Goal: Task Accomplishment & Management: Manage account settings

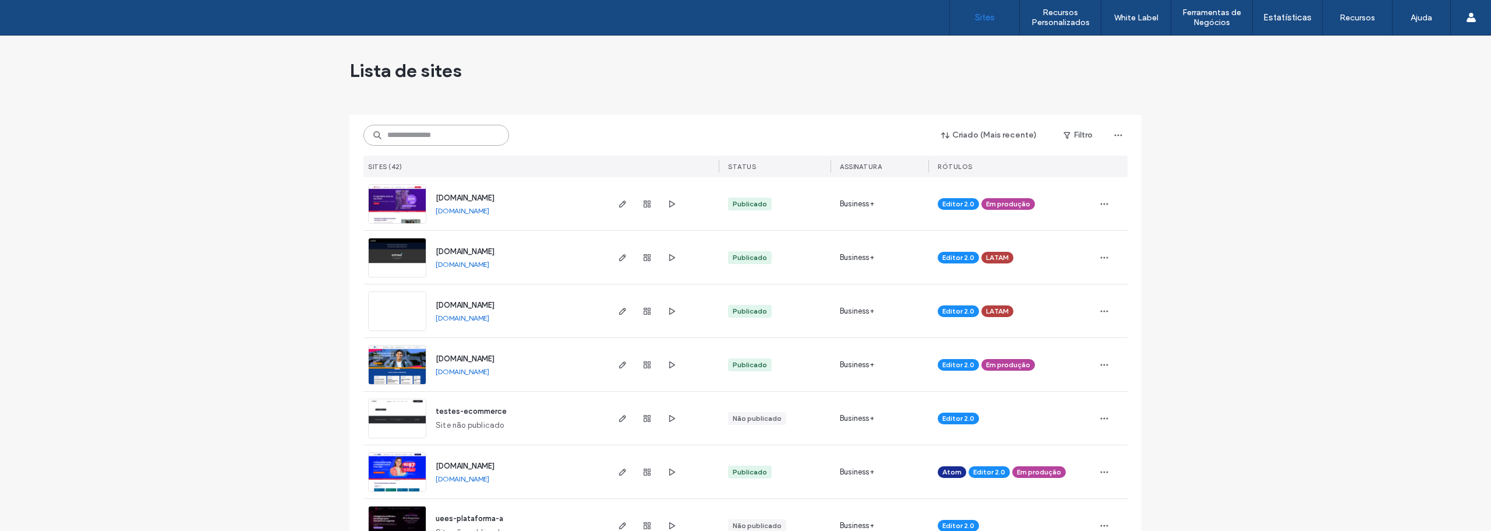
click at [433, 137] on input at bounding box center [436, 135] width 146 height 21
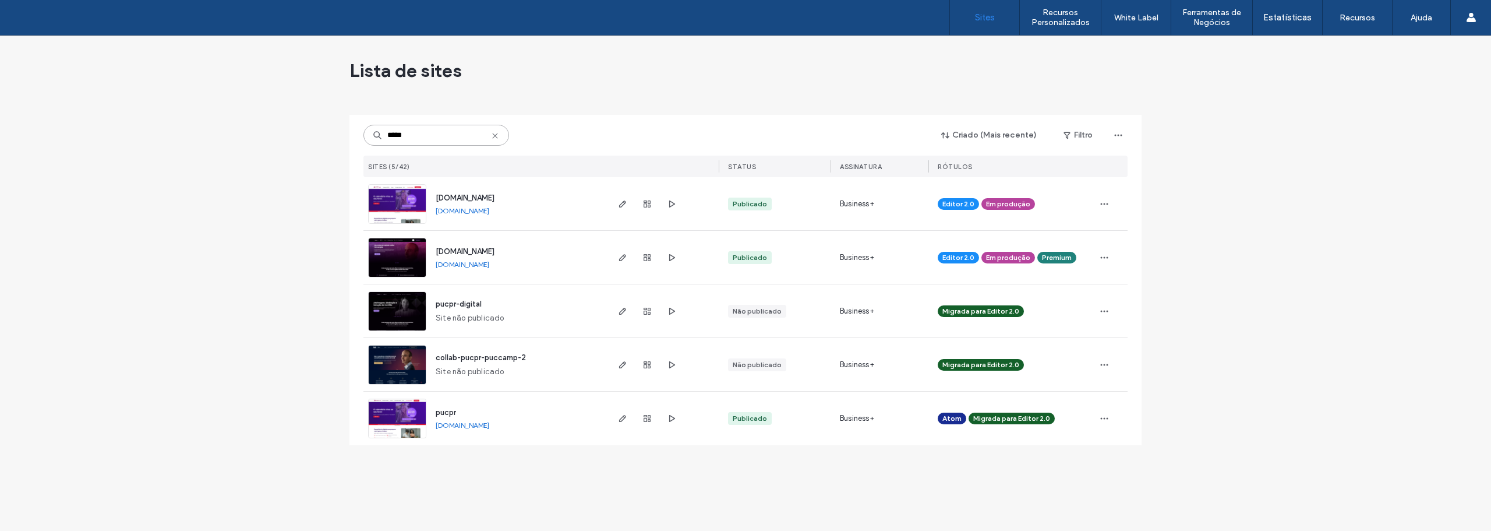
type input "*****"
click at [398, 252] on img at bounding box center [397, 277] width 57 height 79
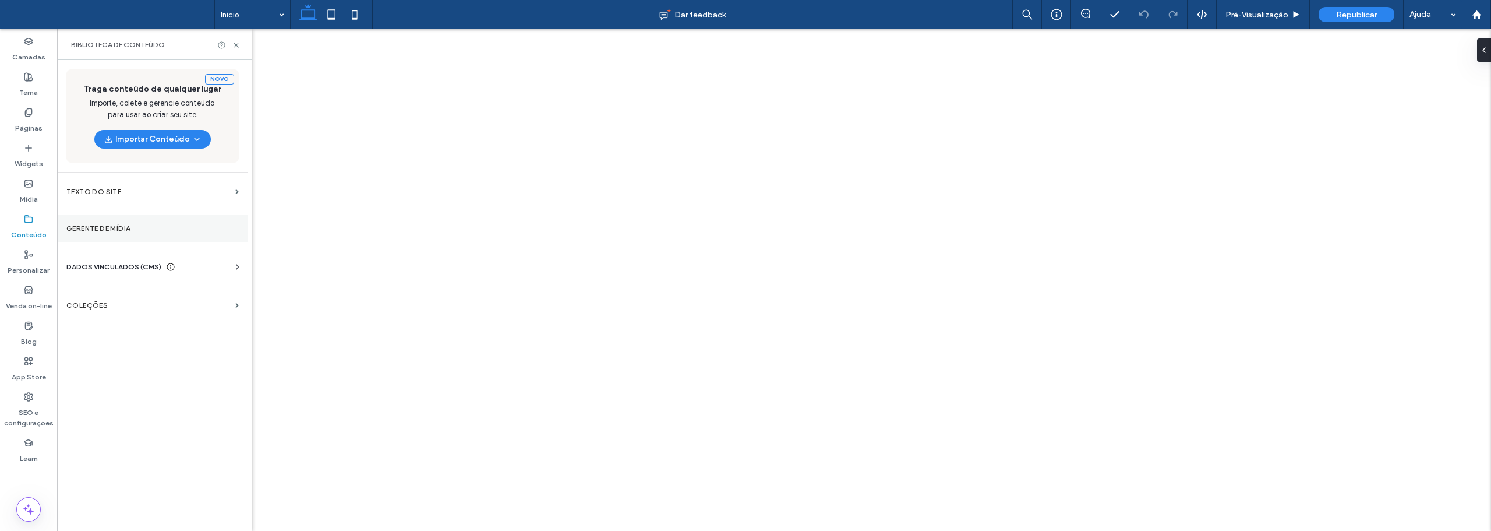
click at [112, 225] on label "Gerente de mídia" at bounding box center [152, 228] width 172 height 8
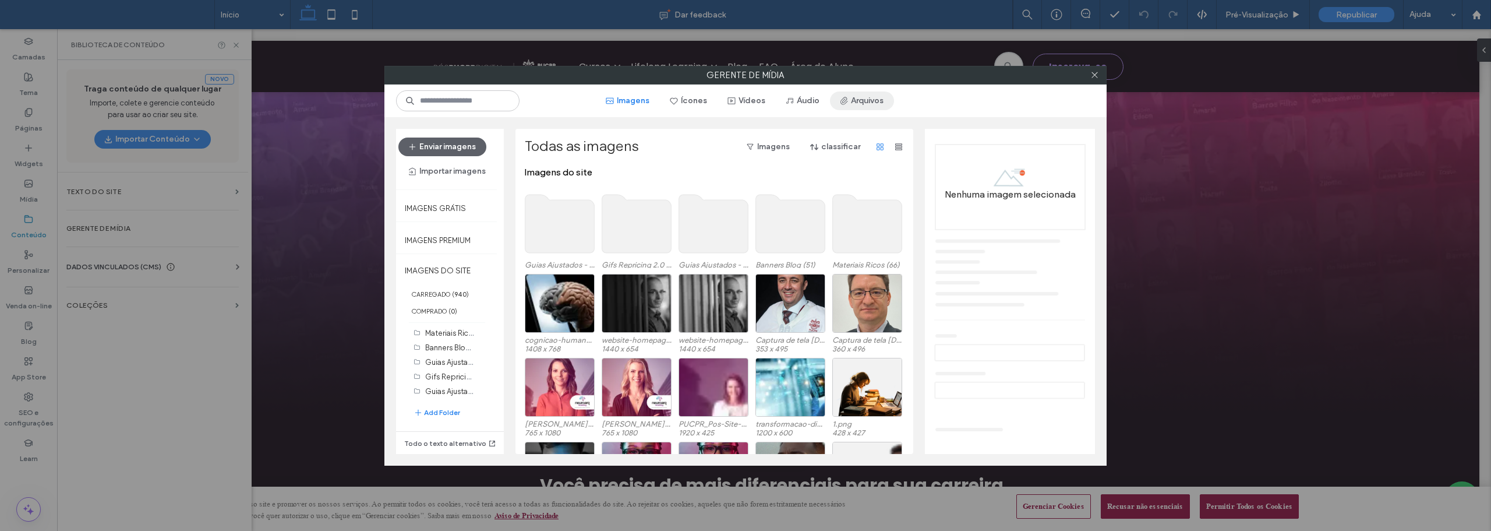
click at [865, 101] on button "Arquivos" at bounding box center [862, 100] width 64 height 19
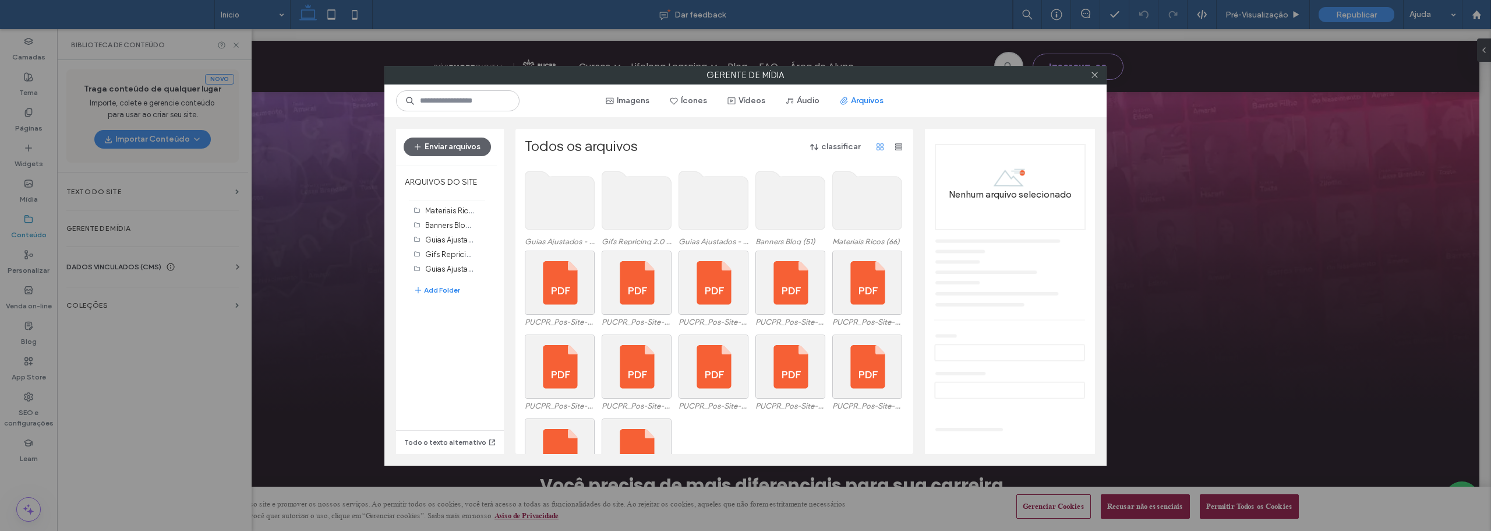
click at [862, 192] on use at bounding box center [867, 200] width 69 height 58
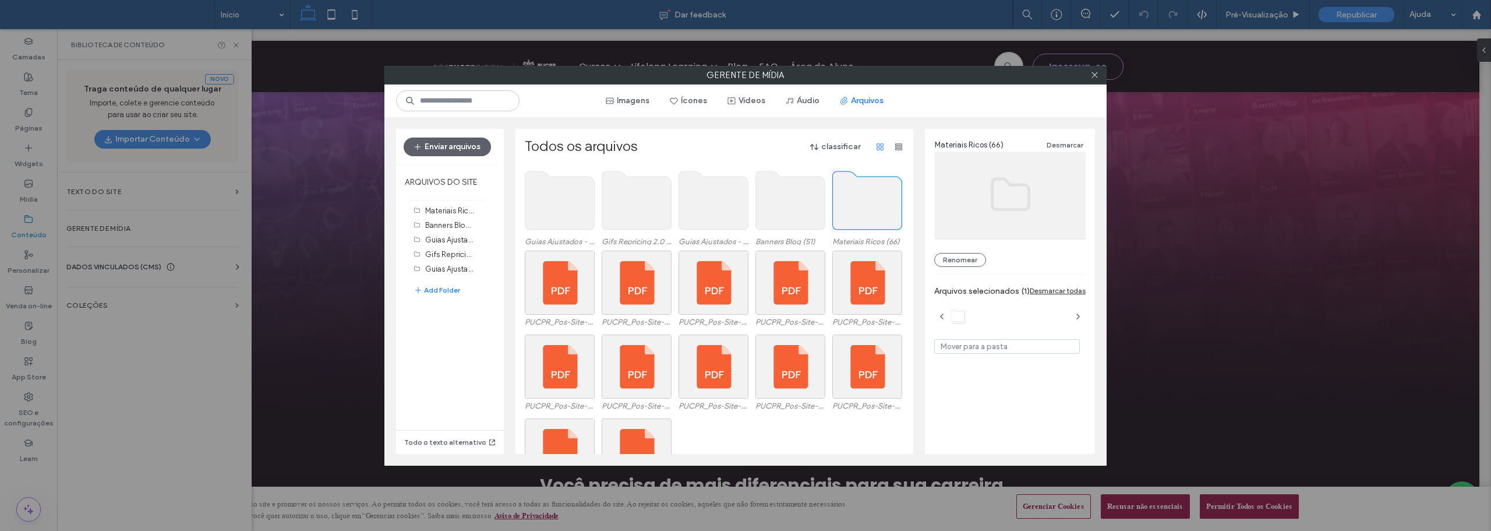
click at [862, 192] on use at bounding box center [867, 200] width 69 height 58
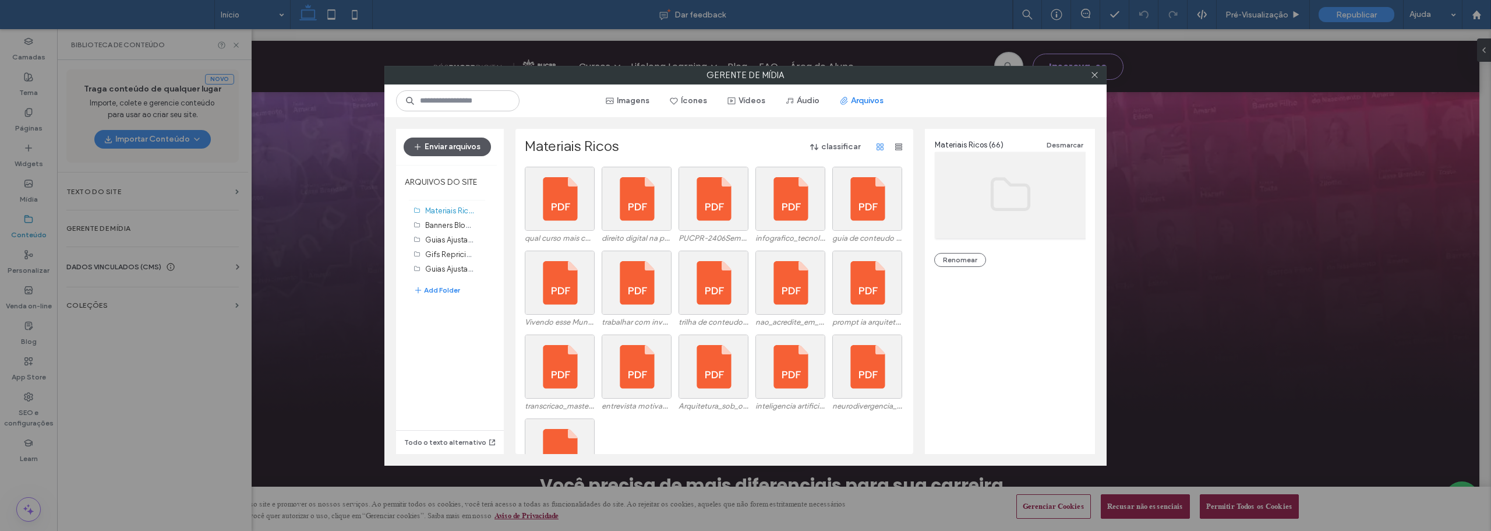
click at [457, 147] on button "Enviar arquivos" at bounding box center [447, 146] width 87 height 19
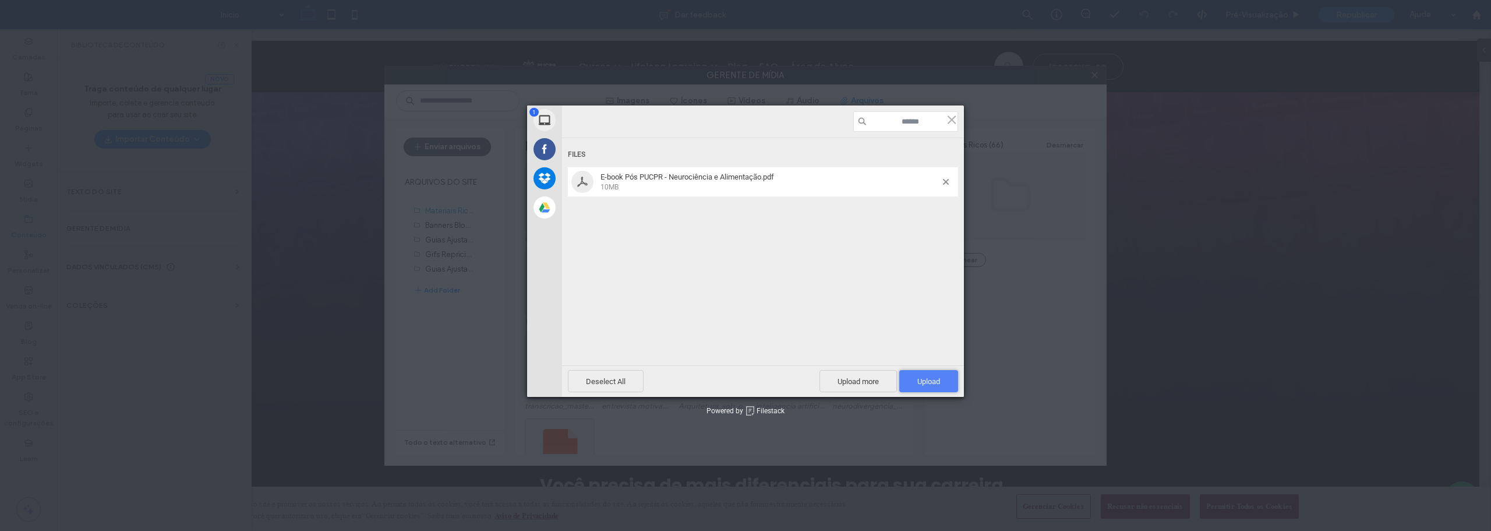
click at [940, 374] on span "Upload 1" at bounding box center [928, 381] width 59 height 22
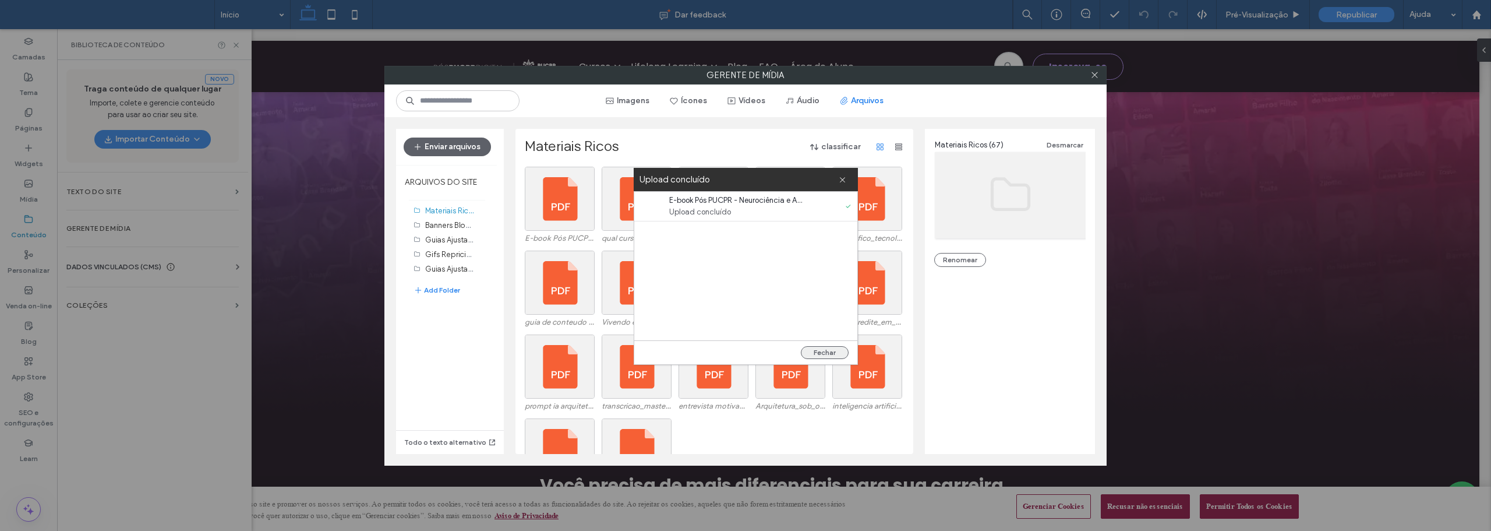
click at [829, 353] on button "Fechar" at bounding box center [825, 352] width 48 height 13
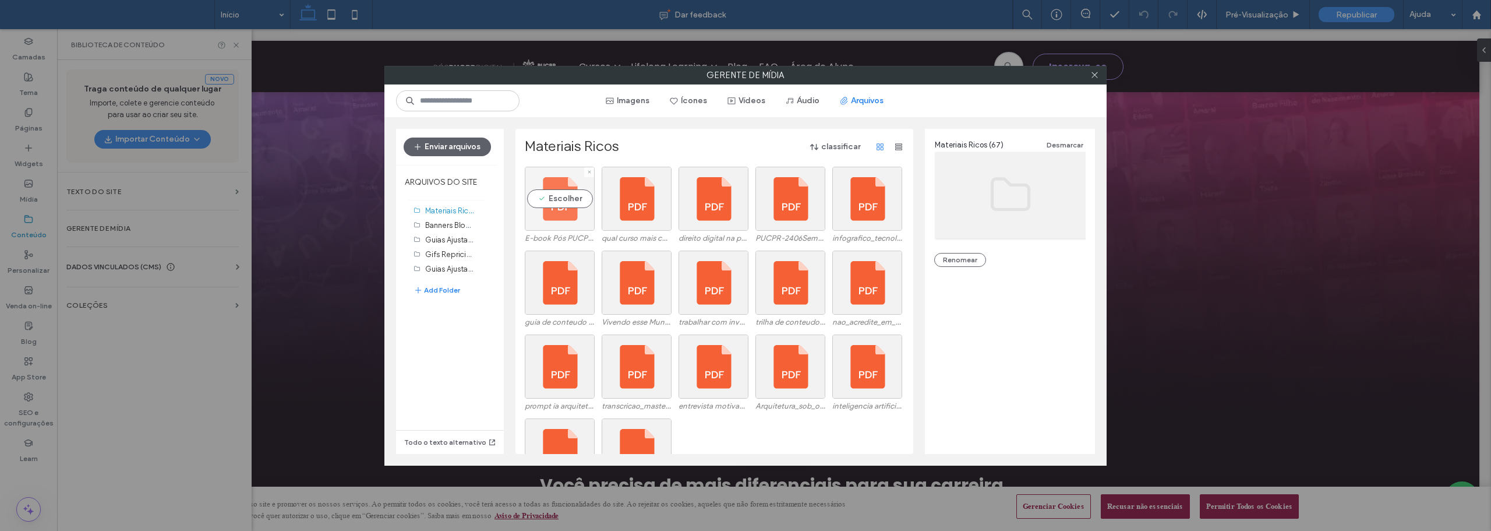
click at [553, 199] on div "Escolher" at bounding box center [560, 199] width 70 height 64
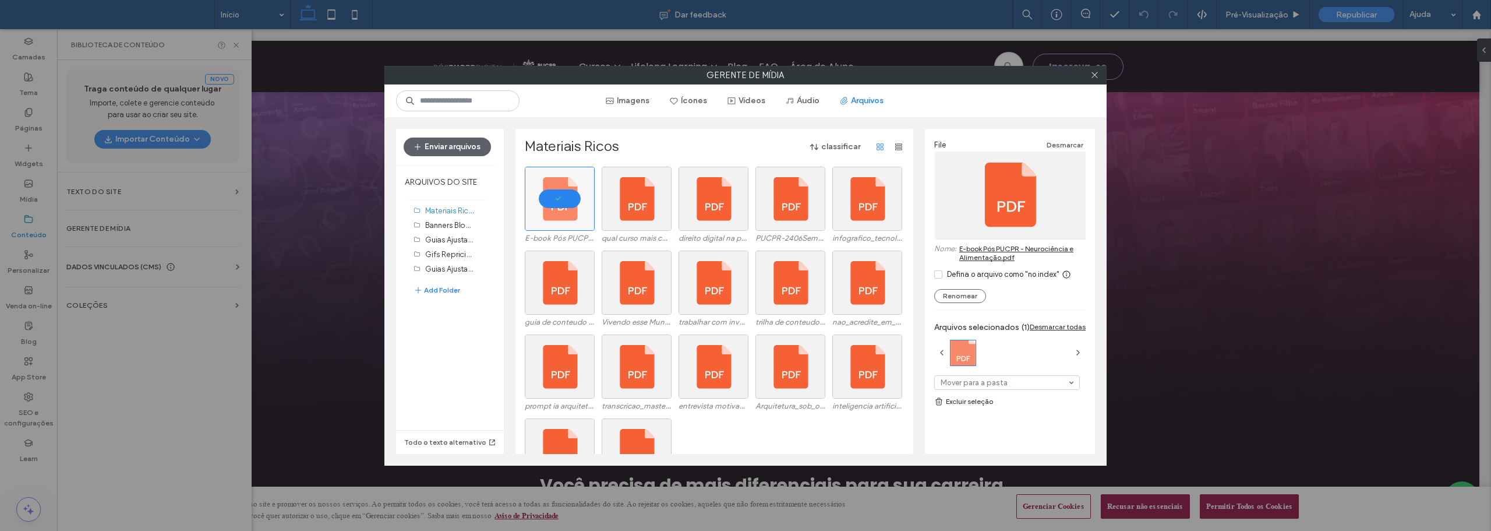
click at [966, 274] on div "Defina o arquivo como "no index"" at bounding box center [1003, 275] width 112 height 12
click at [994, 247] on link "E-book Pós PUCPR - Neurociência e Alimentação.pdf" at bounding box center [1022, 252] width 126 height 17
click at [613, 104] on icon "button" at bounding box center [609, 100] width 9 height 9
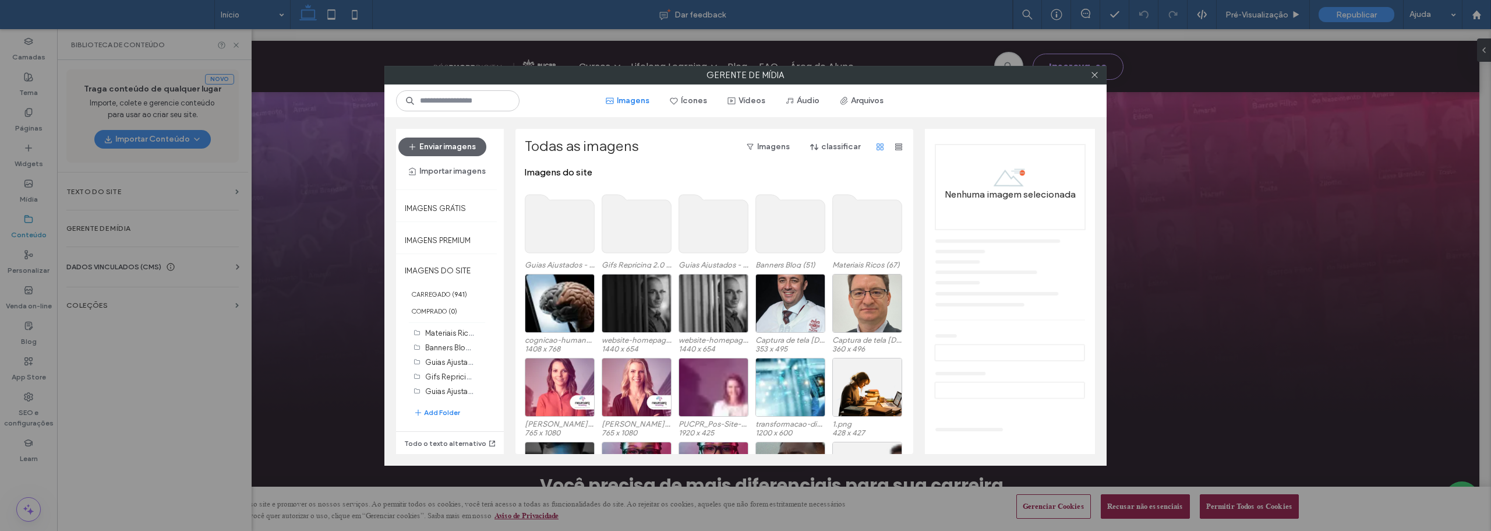
click at [870, 224] on use at bounding box center [867, 224] width 69 height 58
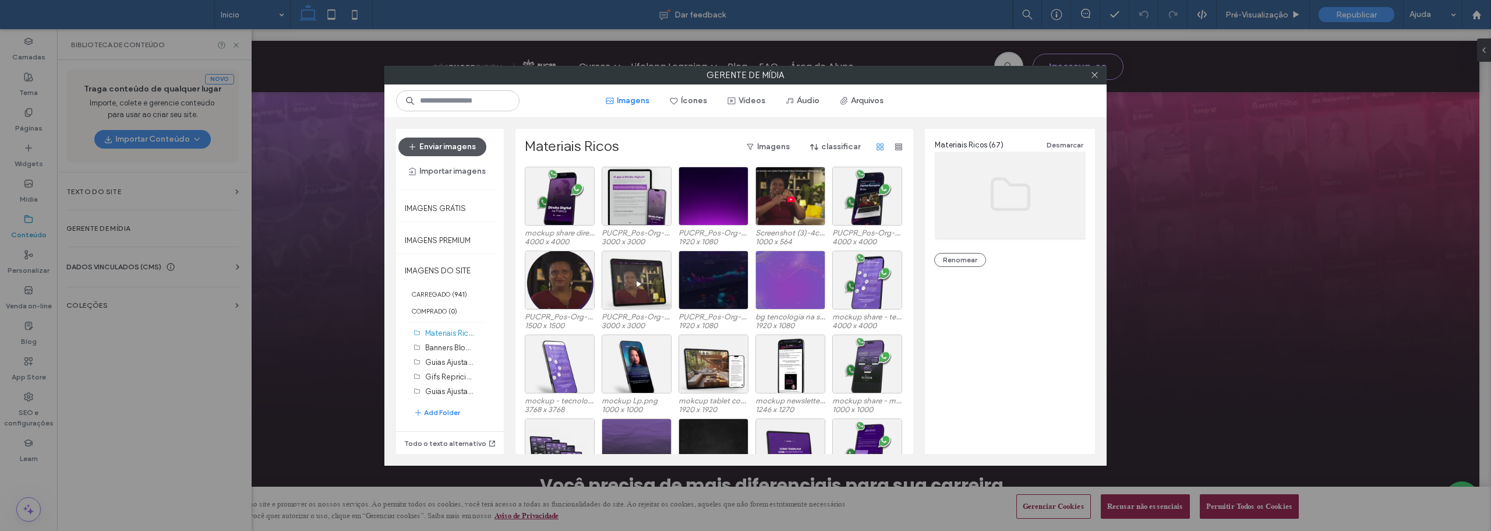
click at [454, 147] on button "Enviar imagens" at bounding box center [442, 146] width 88 height 19
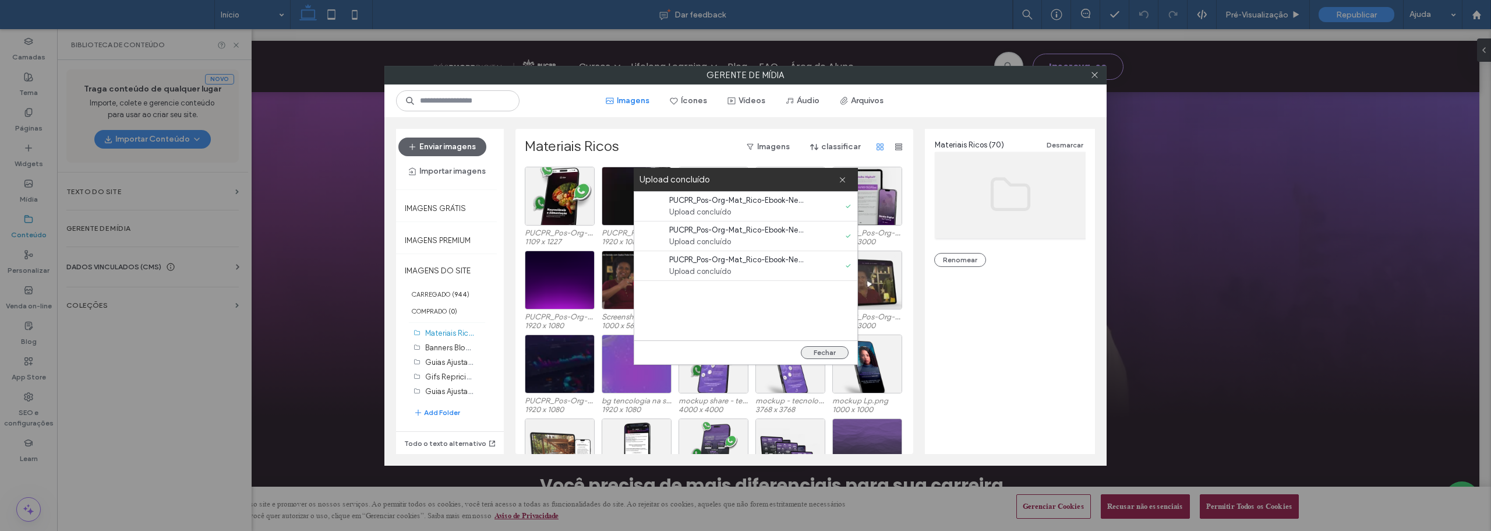
click at [831, 355] on button "Fechar" at bounding box center [825, 352] width 48 height 13
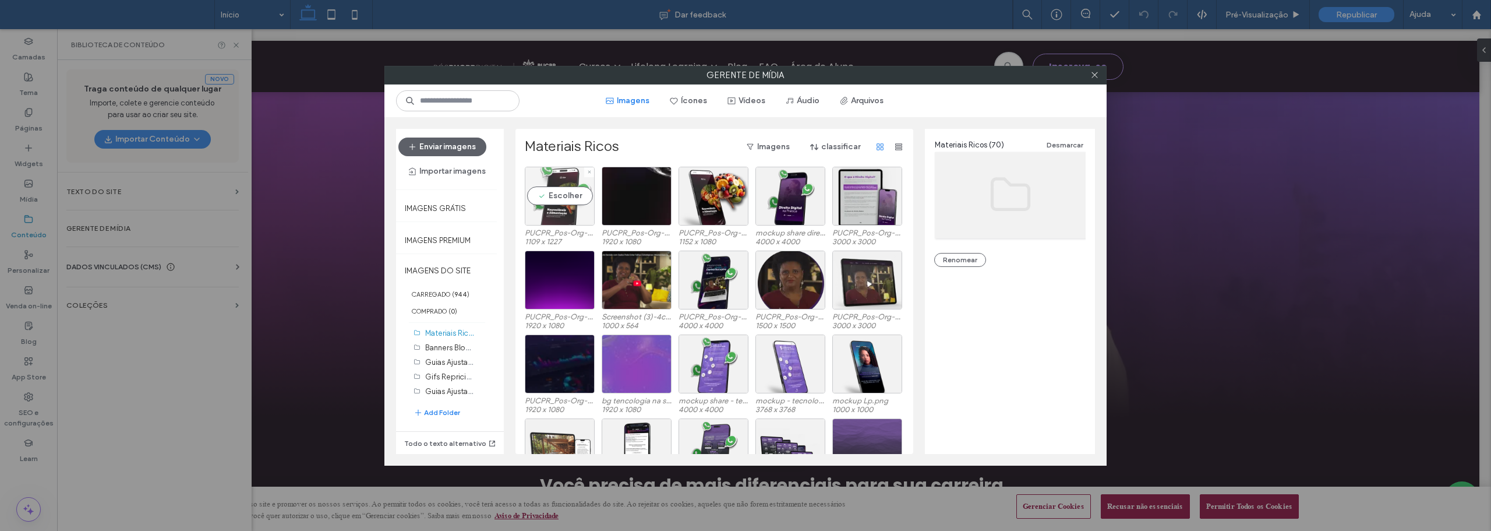
click at [545, 195] on div "Escolher" at bounding box center [560, 196] width 70 height 59
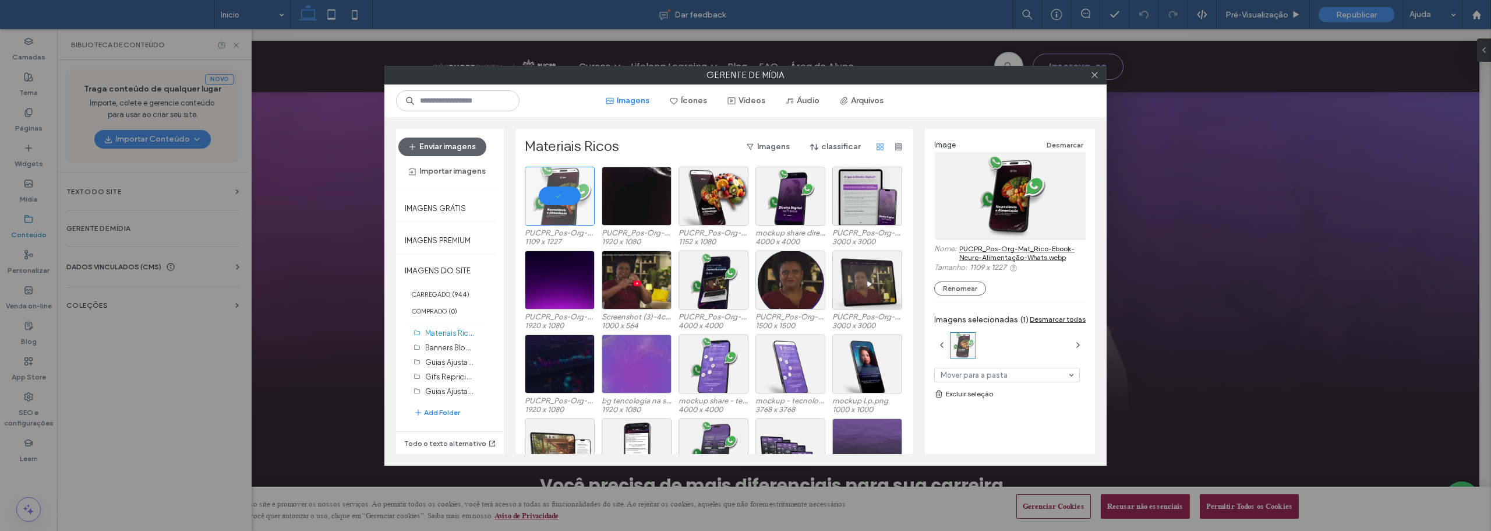
click at [979, 245] on link "PUCPR_Pos-Org-Mat_Rico-Ebook-Neuro-Alimentação-Whats.webp" at bounding box center [1022, 252] width 126 height 17
click at [632, 204] on div "Escolher" at bounding box center [637, 196] width 70 height 59
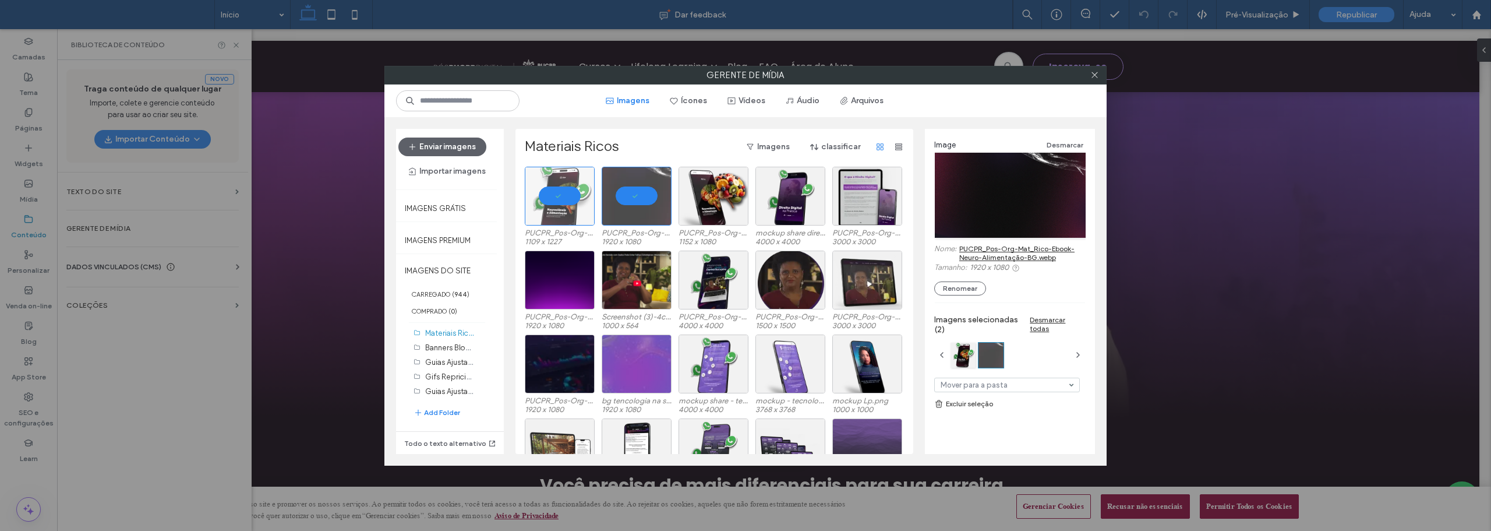
click at [983, 249] on link "PUCPR_Pos-Org-Mat_Rico-Ebook-Neuro-Alimentação-BG.webp" at bounding box center [1022, 252] width 126 height 17
click at [712, 187] on div "Escolher" at bounding box center [714, 196] width 70 height 59
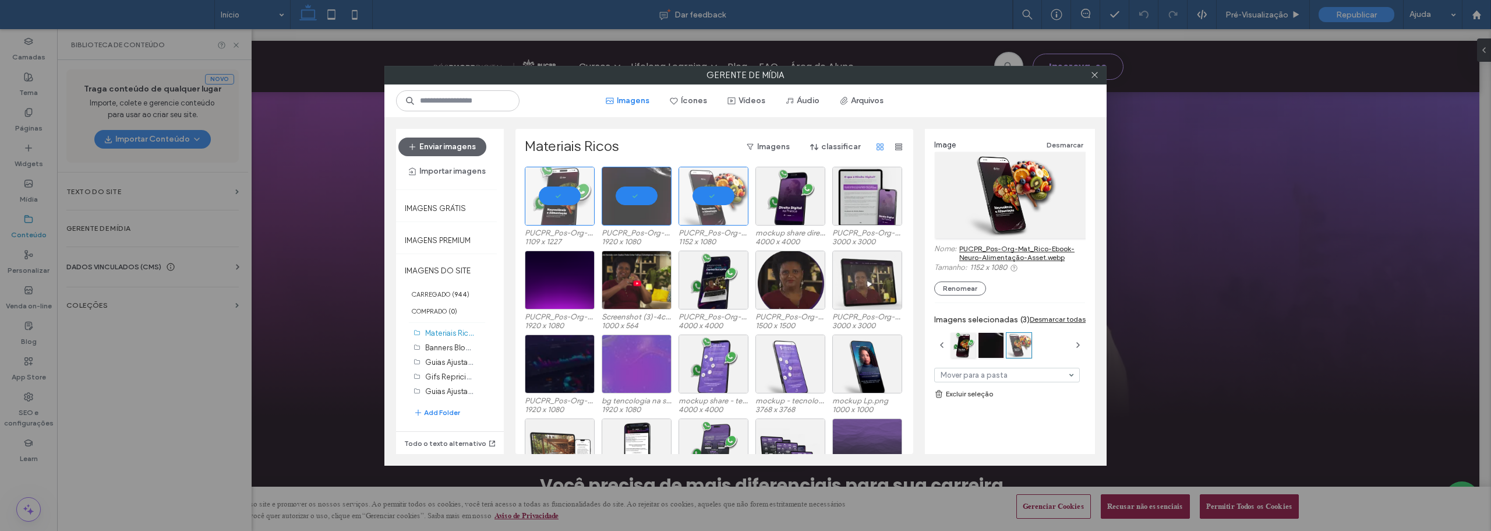
click at [970, 243] on div "Image Desmarcar Nome: PUCPR_Pos-Org-Mat_Rico-Ebook-Neuro-Alimentação-Asset.webp…" at bounding box center [1009, 216] width 151 height 157
click at [966, 249] on link "PUCPR_Pos-Org-Mat_Rico-Ebook-Neuro-Alimentação-Asset.webp" at bounding box center [1022, 252] width 126 height 17
click at [1095, 76] on icon at bounding box center [1094, 74] width 9 height 9
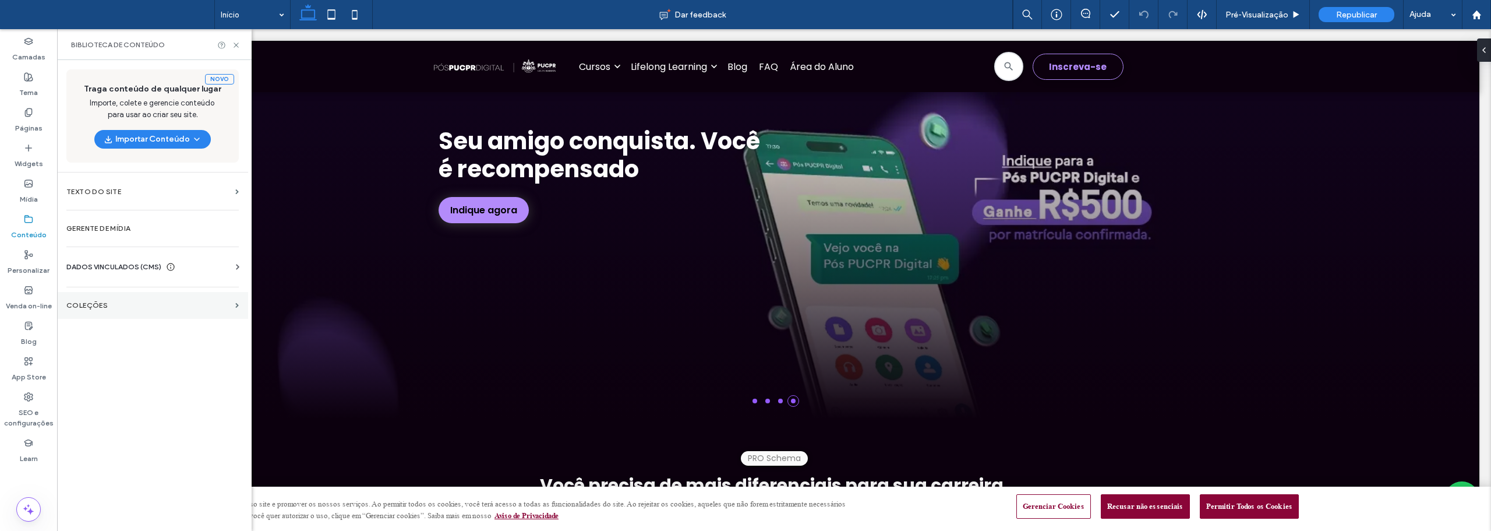
click at [97, 299] on section "COLEÇÕES" at bounding box center [152, 305] width 191 height 27
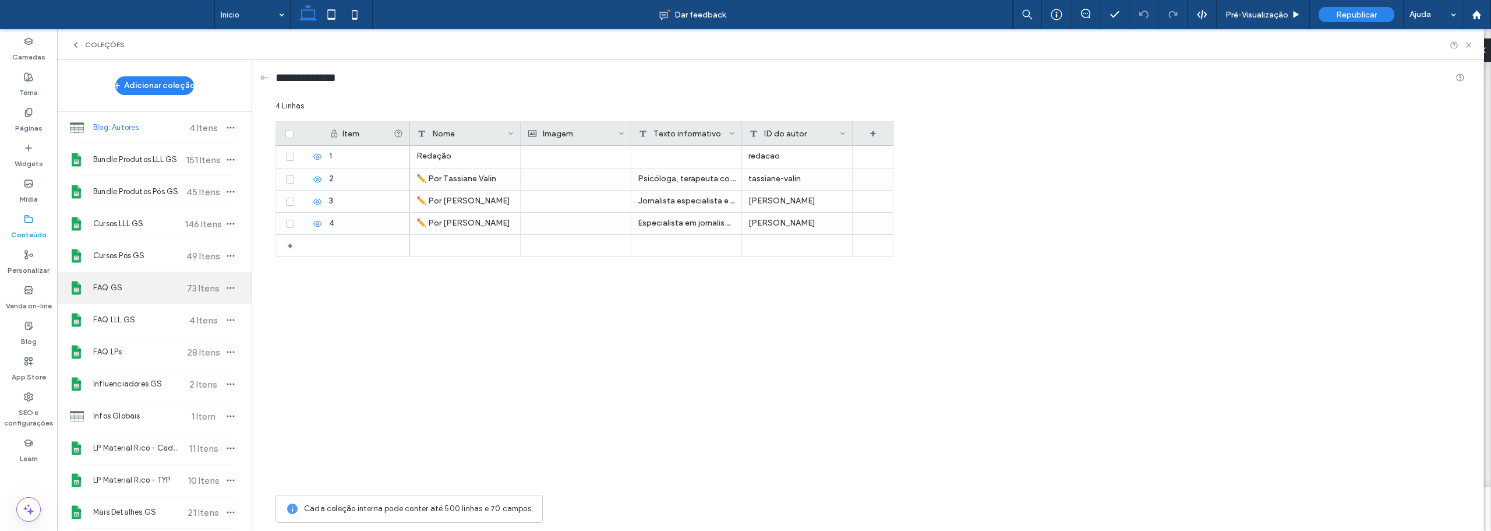
click at [118, 283] on span "FAQ GS" at bounding box center [136, 288] width 87 height 12
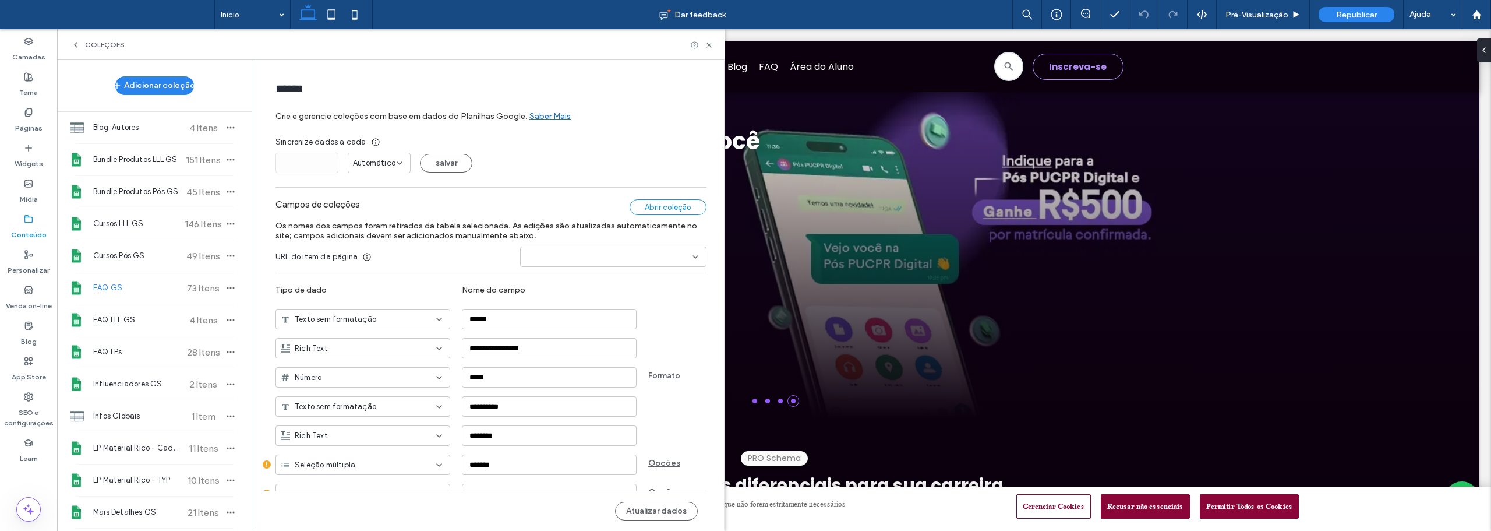
click at [673, 208] on div "Abrir coleção" at bounding box center [668, 207] width 77 height 16
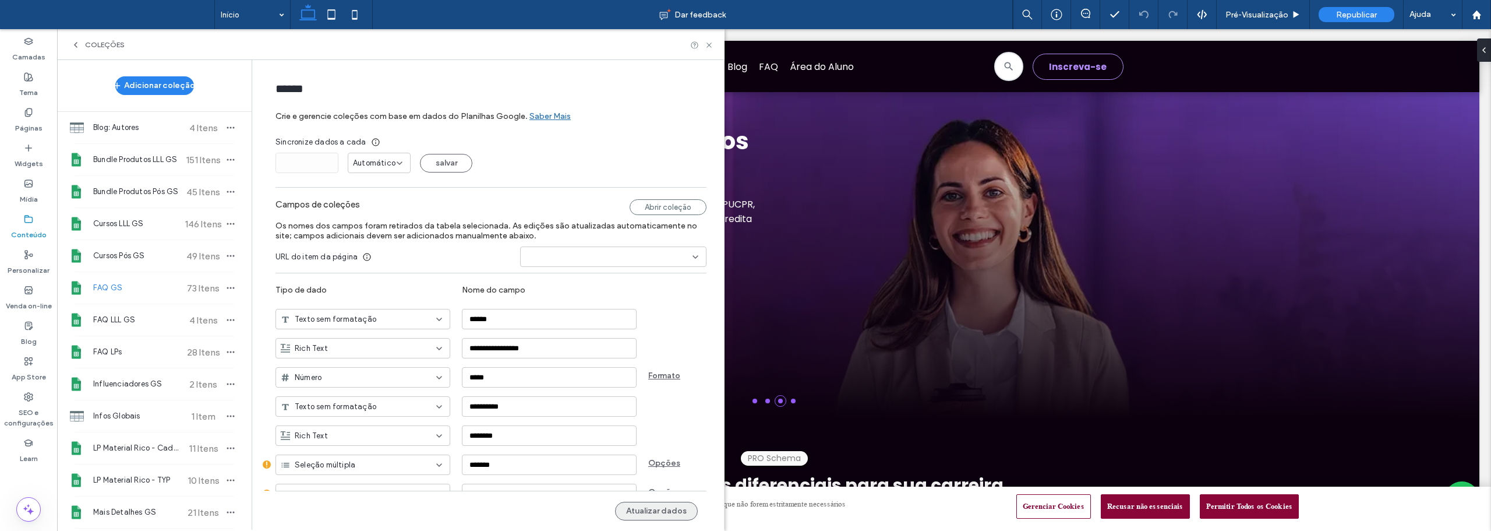
click at [645, 511] on button "Atualizar dados" at bounding box center [656, 511] width 83 height 19
click at [1360, 15] on span "Republicar" at bounding box center [1356, 15] width 41 height 10
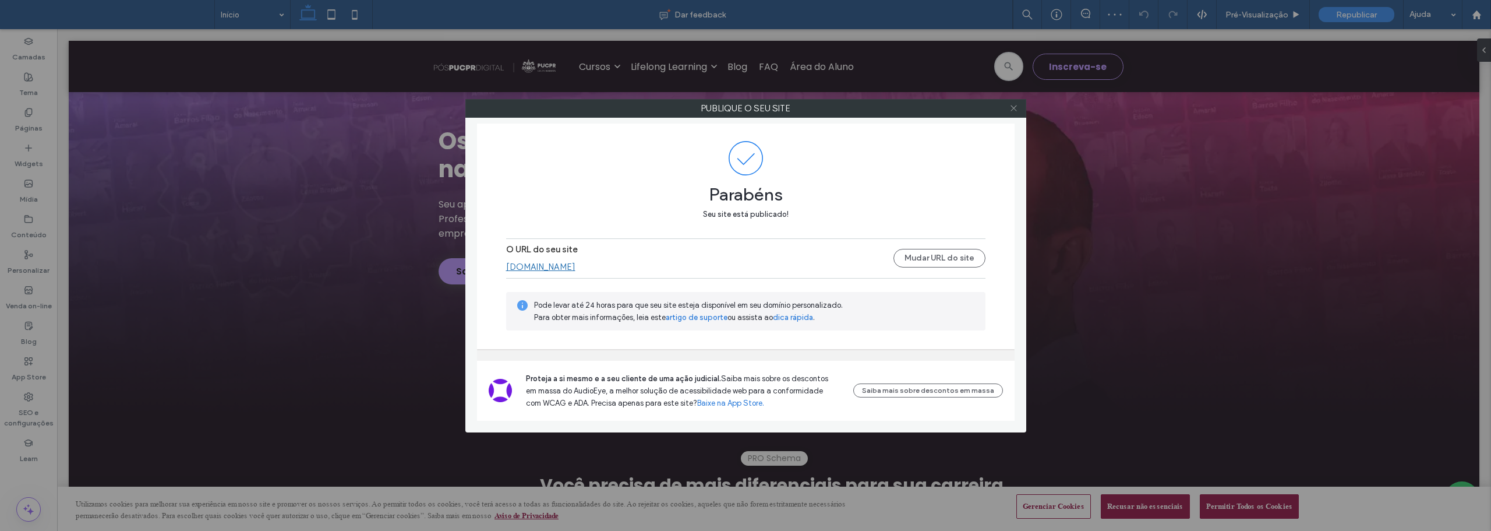
click at [1014, 105] on icon at bounding box center [1013, 108] width 9 height 9
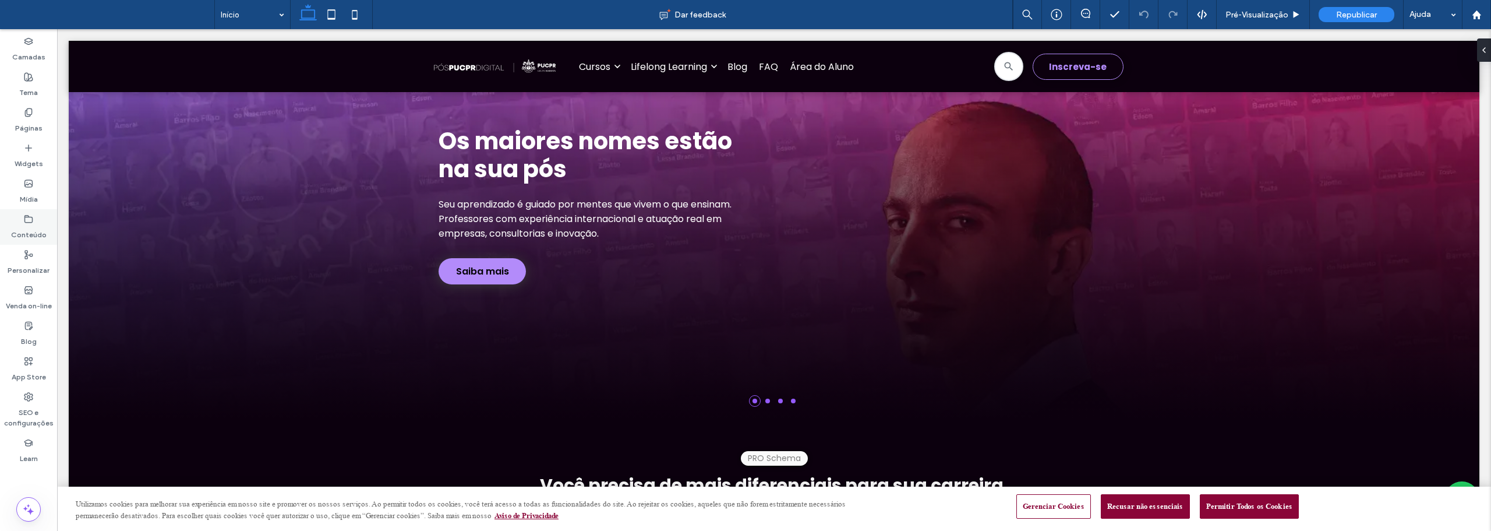
click at [29, 220] on icon at bounding box center [28, 218] width 9 height 9
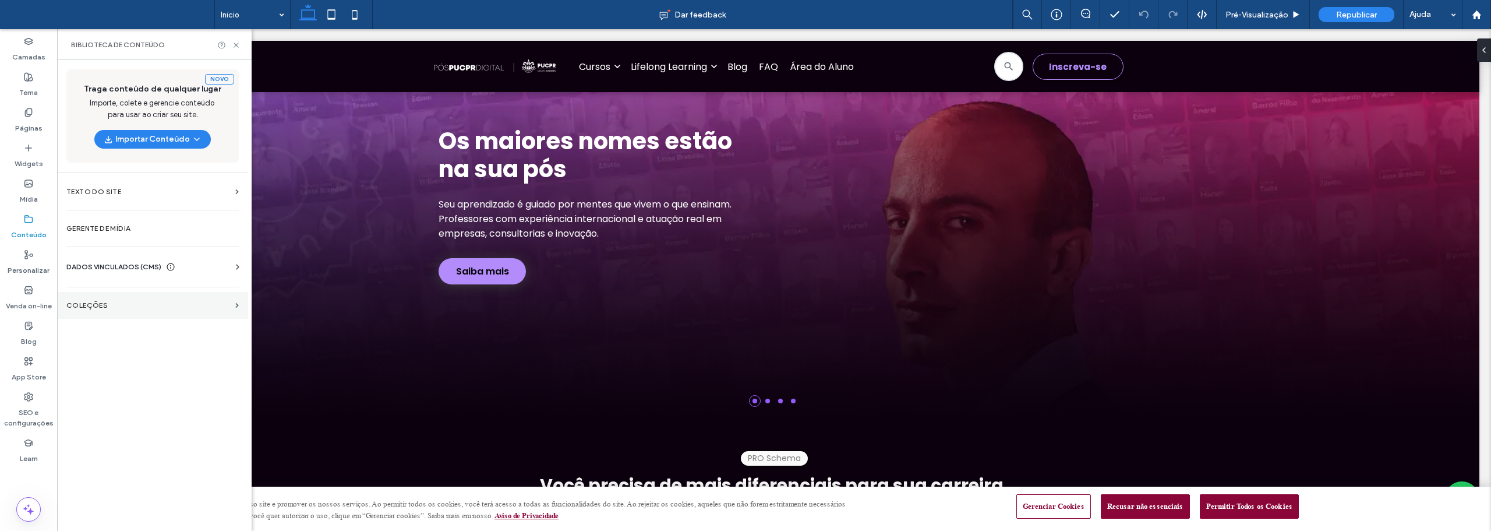
click at [90, 303] on label "COLEÇÕES" at bounding box center [148, 305] width 164 height 8
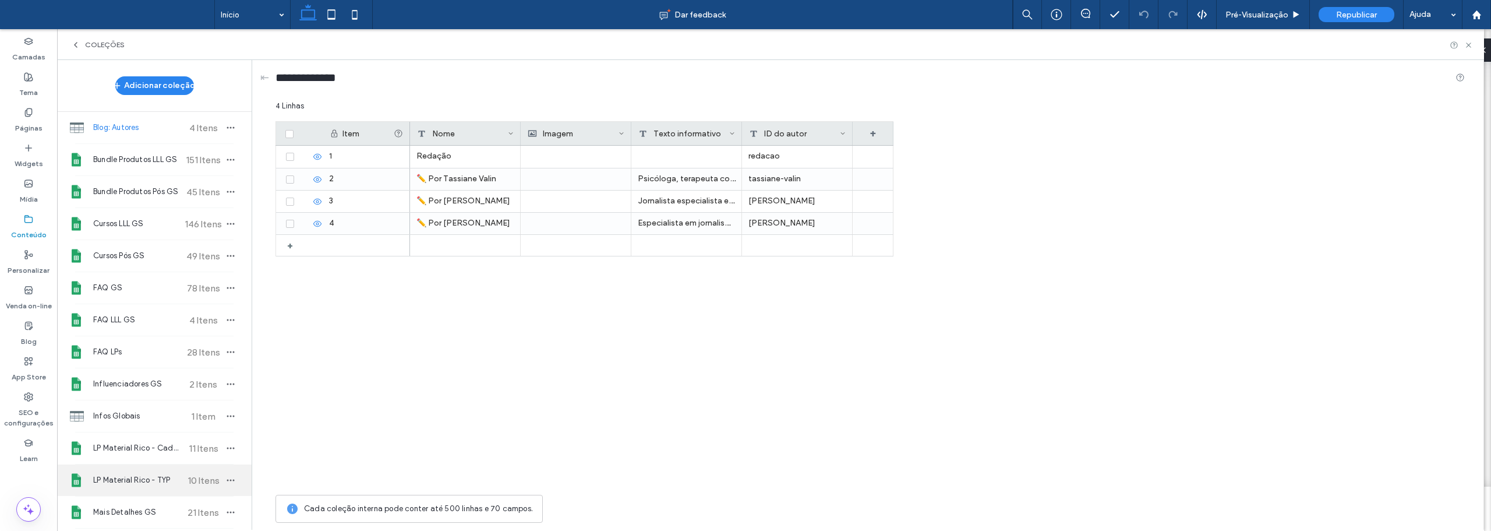
click at [135, 477] on span "LP Material Rico - TYP" at bounding box center [136, 480] width 87 height 12
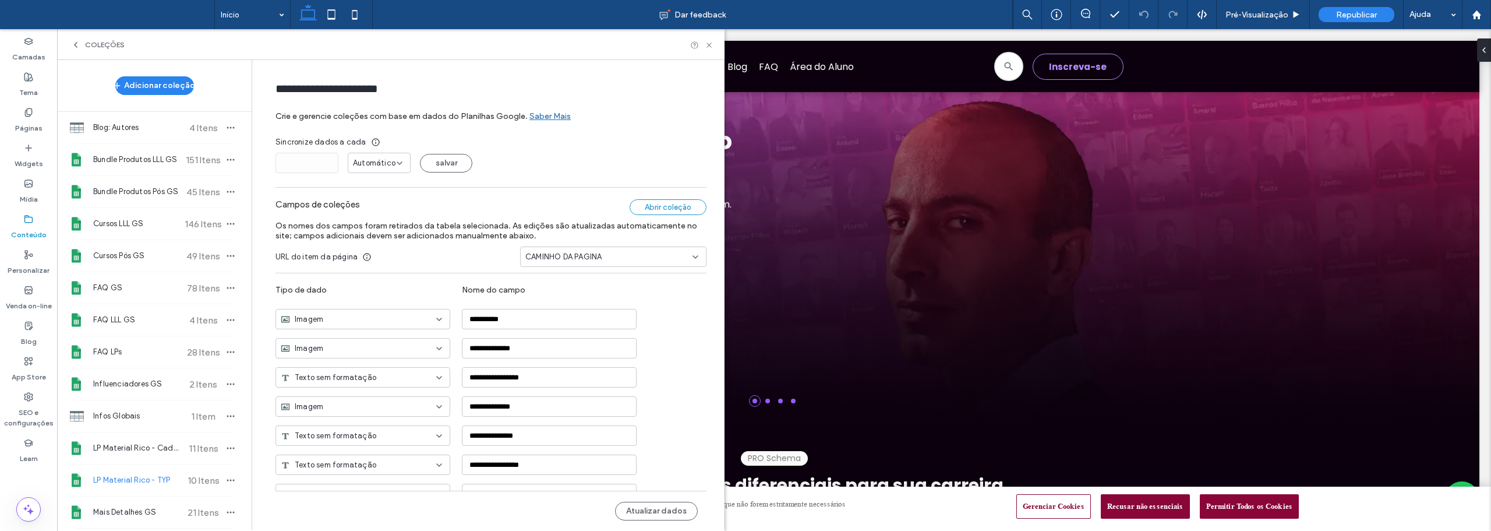
click at [681, 208] on div "Abrir coleção" at bounding box center [668, 207] width 77 height 16
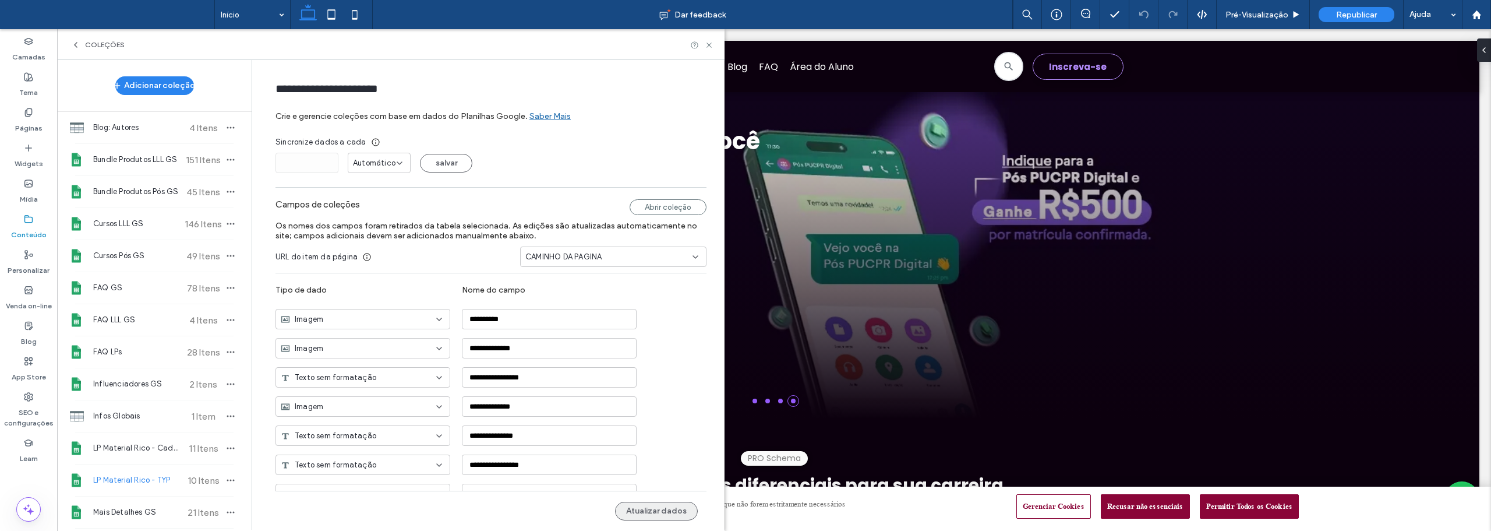
click at [651, 505] on button "Atualizar dados" at bounding box center [656, 511] width 83 height 19
click at [30, 118] on label "Páginas" at bounding box center [28, 125] width 27 height 16
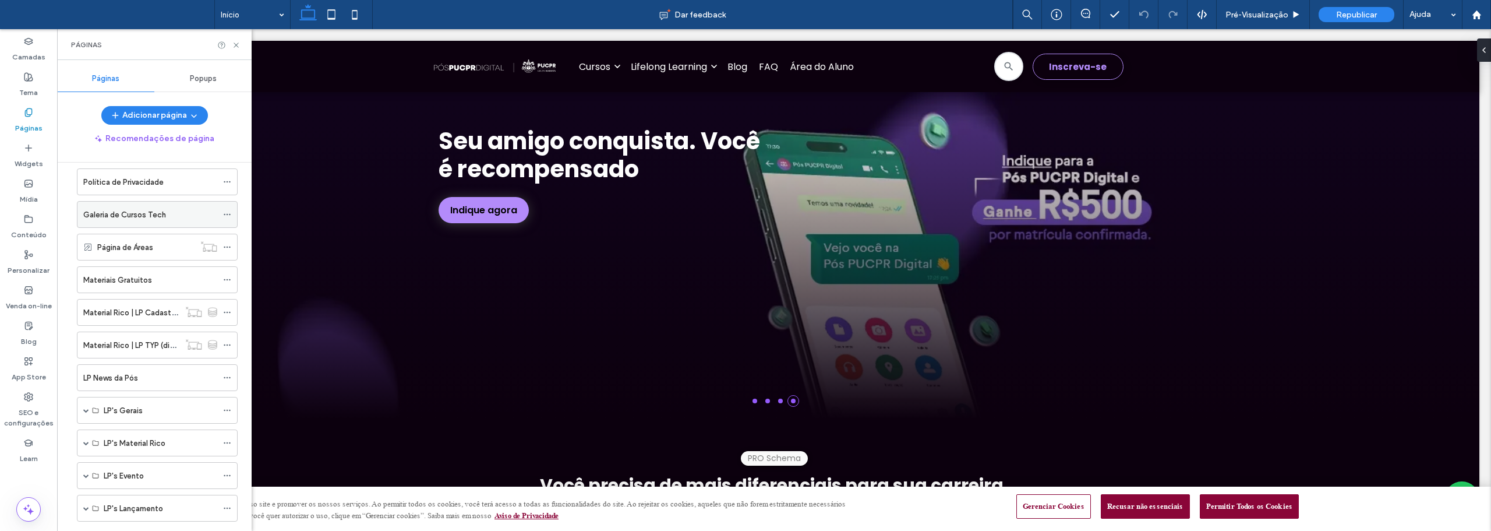
scroll to position [408, 0]
click at [231, 340] on icon at bounding box center [227, 342] width 8 height 8
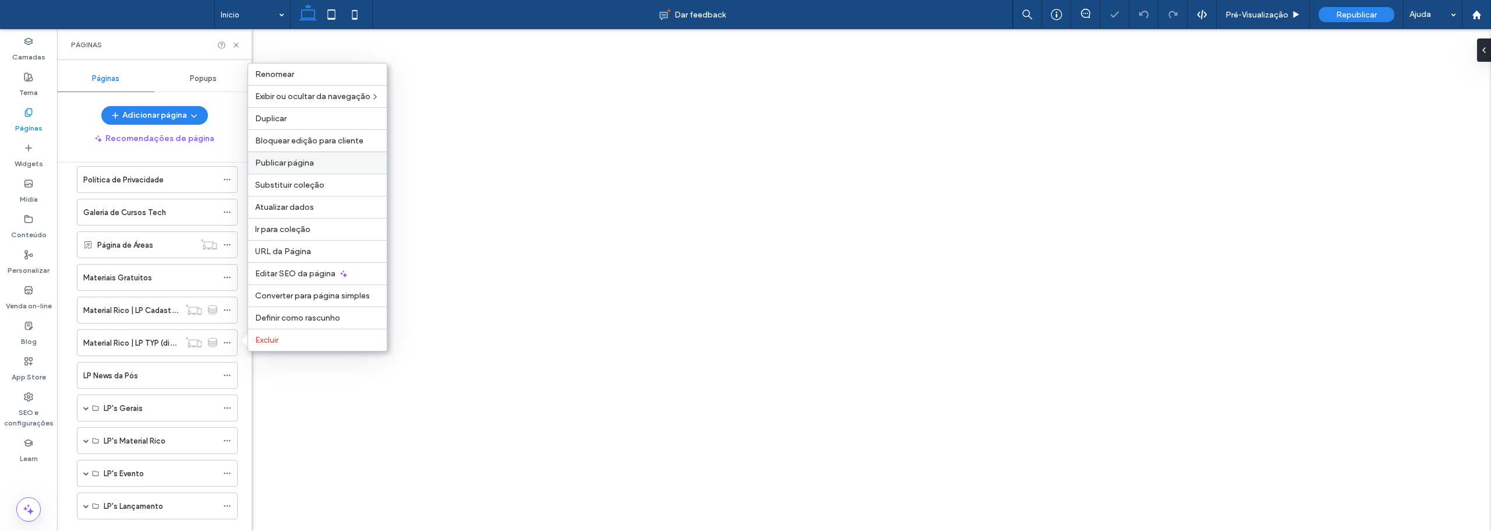
click at [289, 158] on span "Publicar página" at bounding box center [284, 163] width 59 height 10
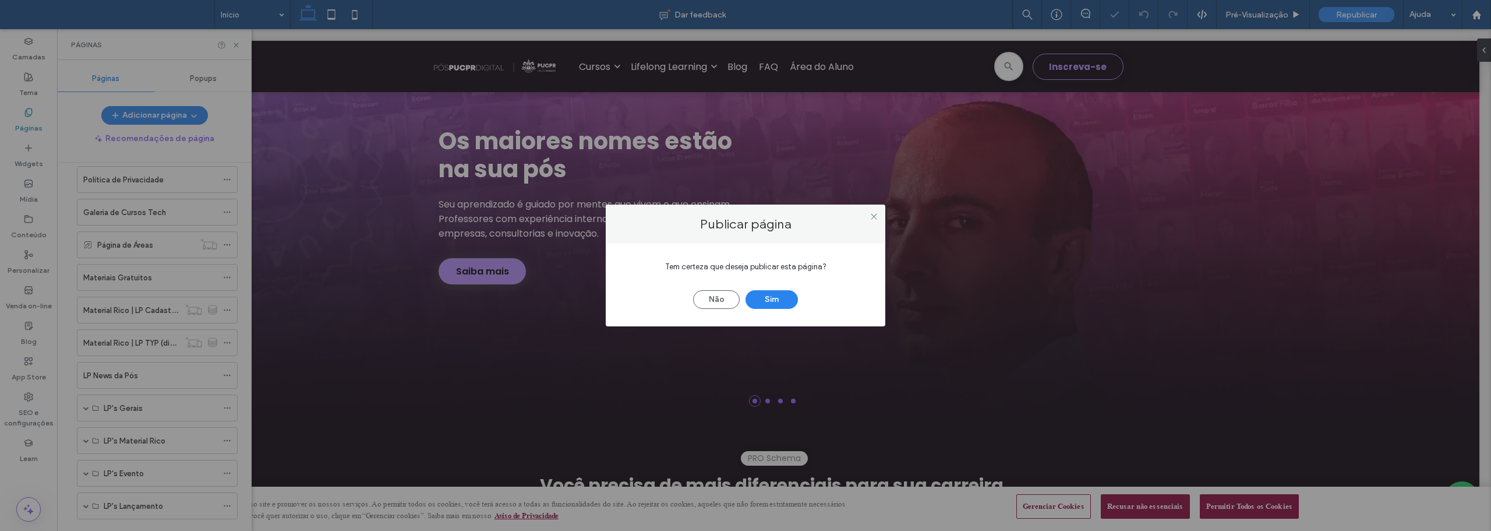
scroll to position [0, 0]
click at [771, 299] on button "Sim" at bounding box center [772, 299] width 52 height 19
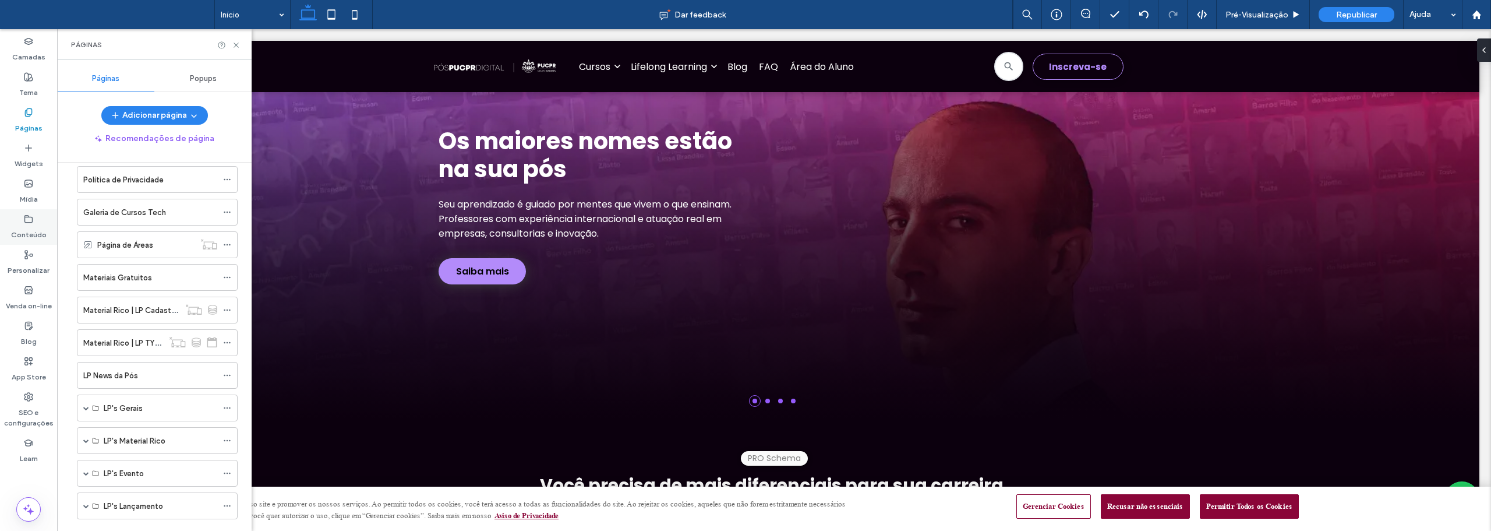
click at [36, 228] on label "Conteúdo" at bounding box center [29, 232] width 36 height 16
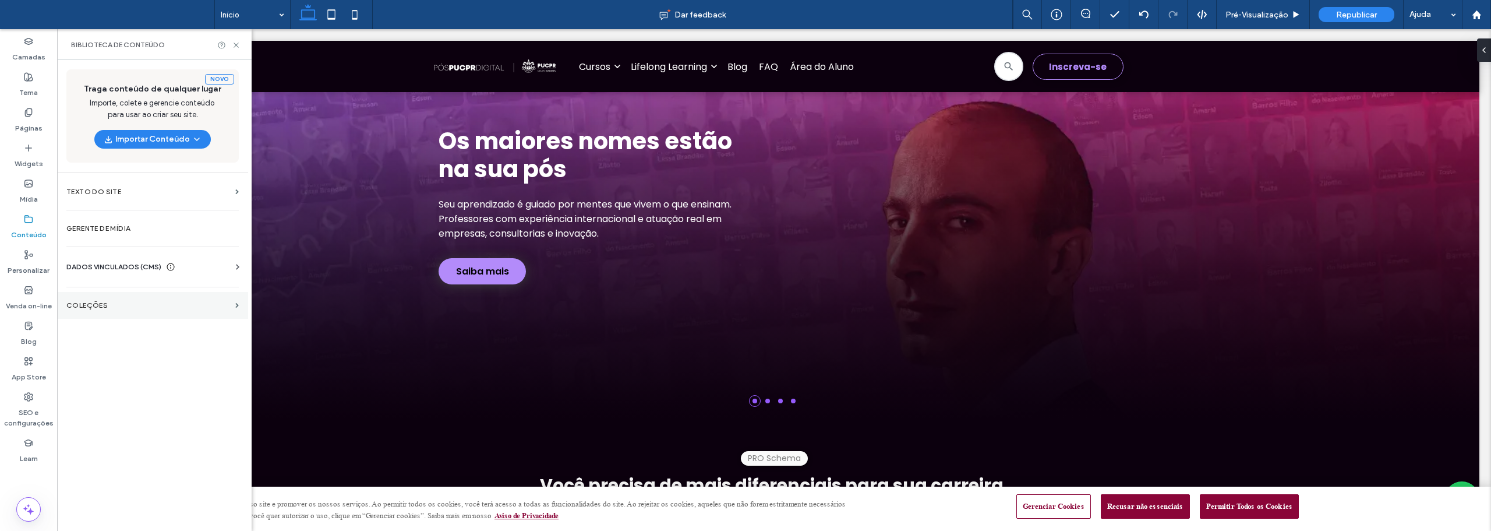
click at [96, 305] on label "COLEÇÕES" at bounding box center [148, 305] width 164 height 8
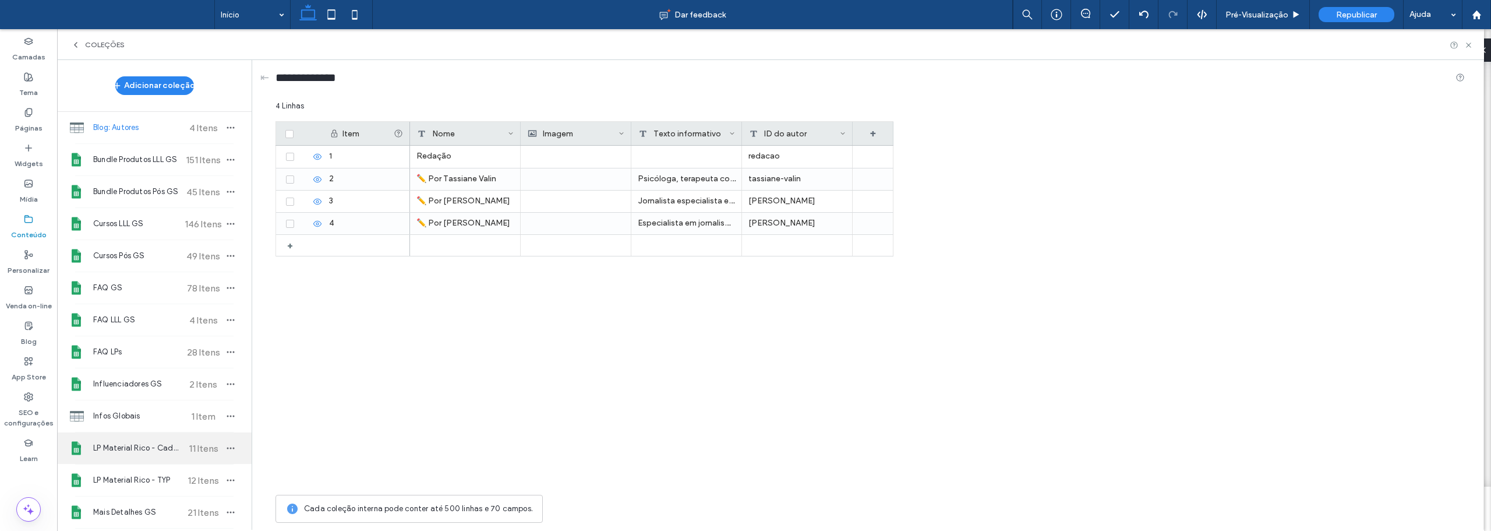
click at [142, 437] on div "LP Material Rico - Cadastro 11 Itens" at bounding box center [154, 447] width 195 height 31
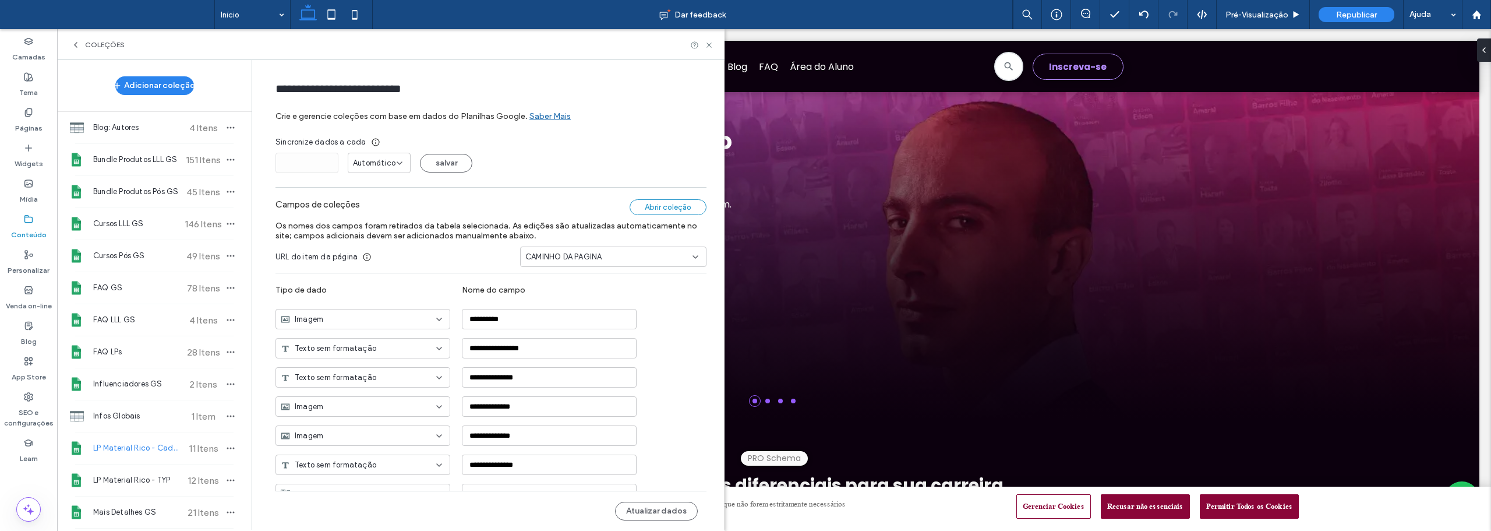
click at [662, 203] on div "Abrir coleção" at bounding box center [668, 207] width 77 height 16
click at [675, 507] on button "Atualizar dados" at bounding box center [656, 511] width 83 height 19
click at [156, 483] on span "LP Material Rico - TYP" at bounding box center [136, 480] width 87 height 12
click at [656, 204] on div "Abrir coleção" at bounding box center [668, 207] width 77 height 16
click at [661, 513] on button "Atualizar dados" at bounding box center [656, 511] width 83 height 19
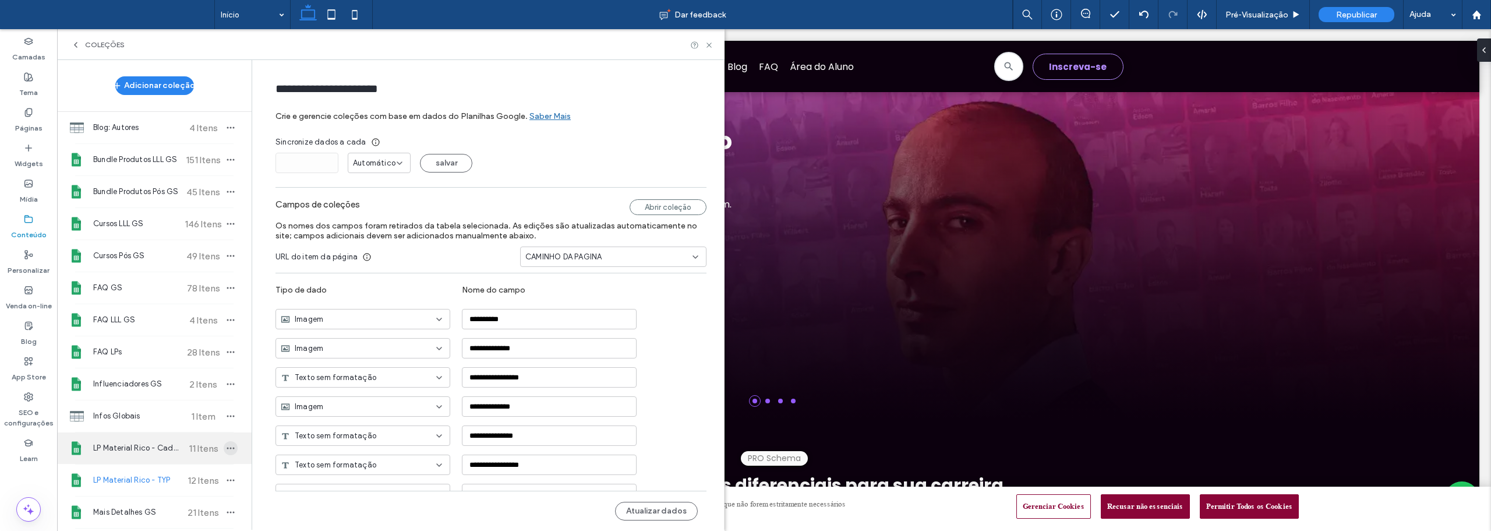
click at [226, 449] on icon "button" at bounding box center [230, 447] width 9 height 9
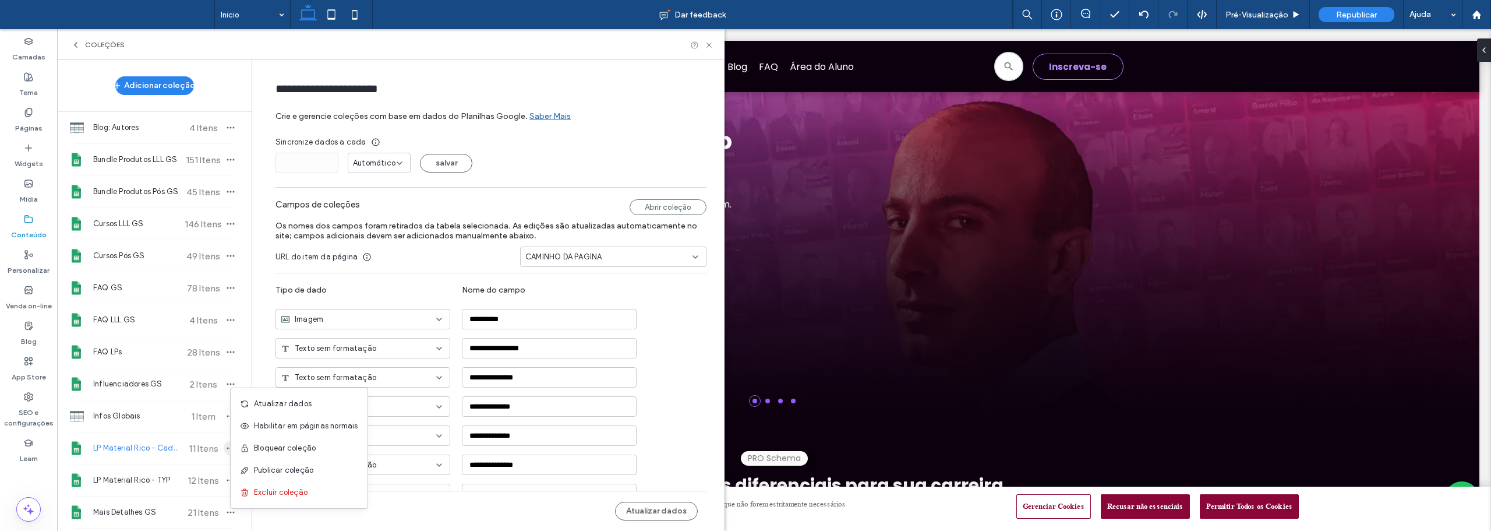
type input "**********"
click at [287, 405] on span "Atualizar dados" at bounding box center [283, 404] width 58 height 12
click at [23, 114] on div "Páginas" at bounding box center [28, 121] width 57 height 36
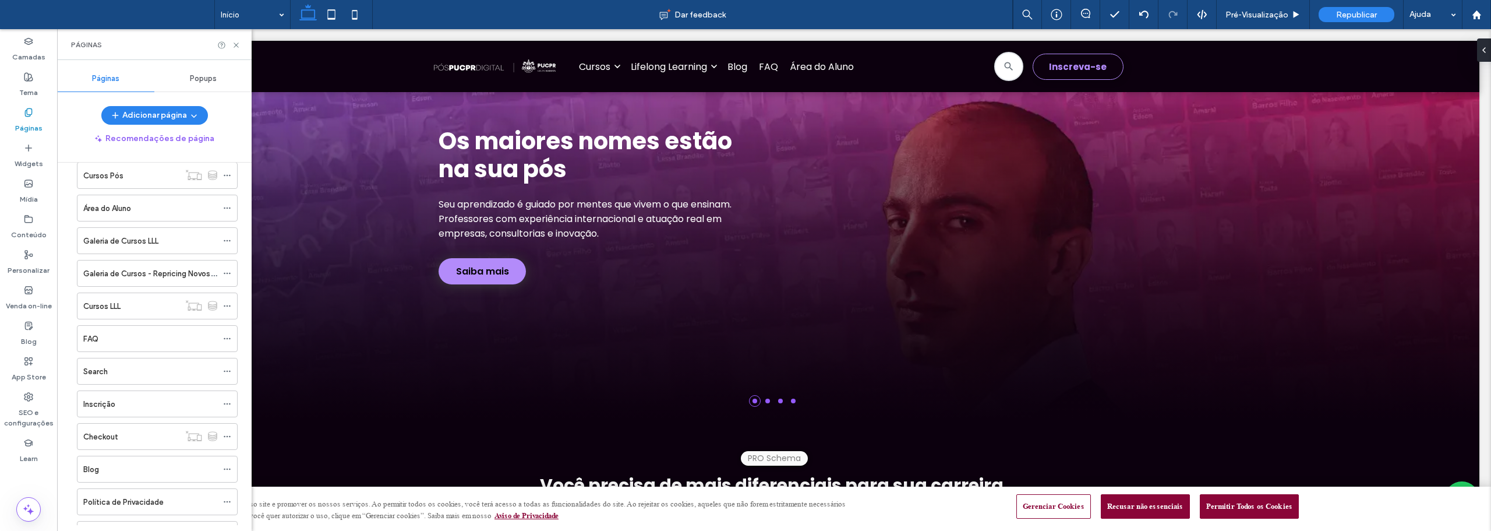
scroll to position [408, 0]
click at [226, 306] on icon at bounding box center [227, 310] width 8 height 8
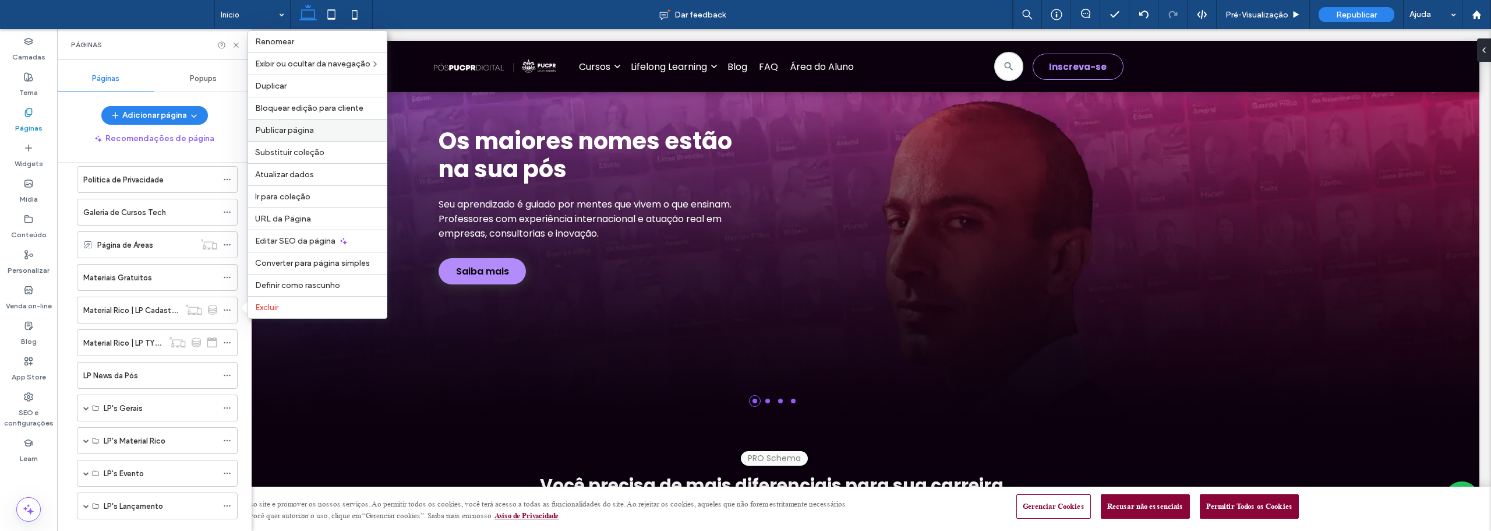
click at [289, 131] on span "Publicar página" at bounding box center [284, 130] width 59 height 10
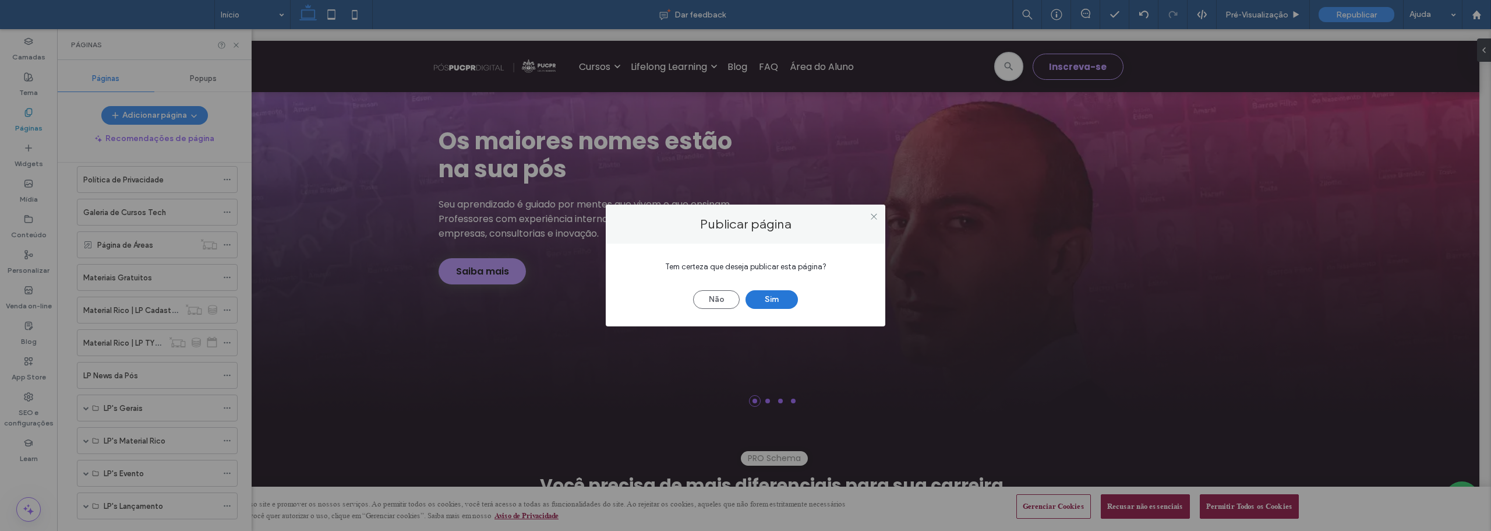
click at [780, 298] on button "Sim" at bounding box center [772, 299] width 52 height 19
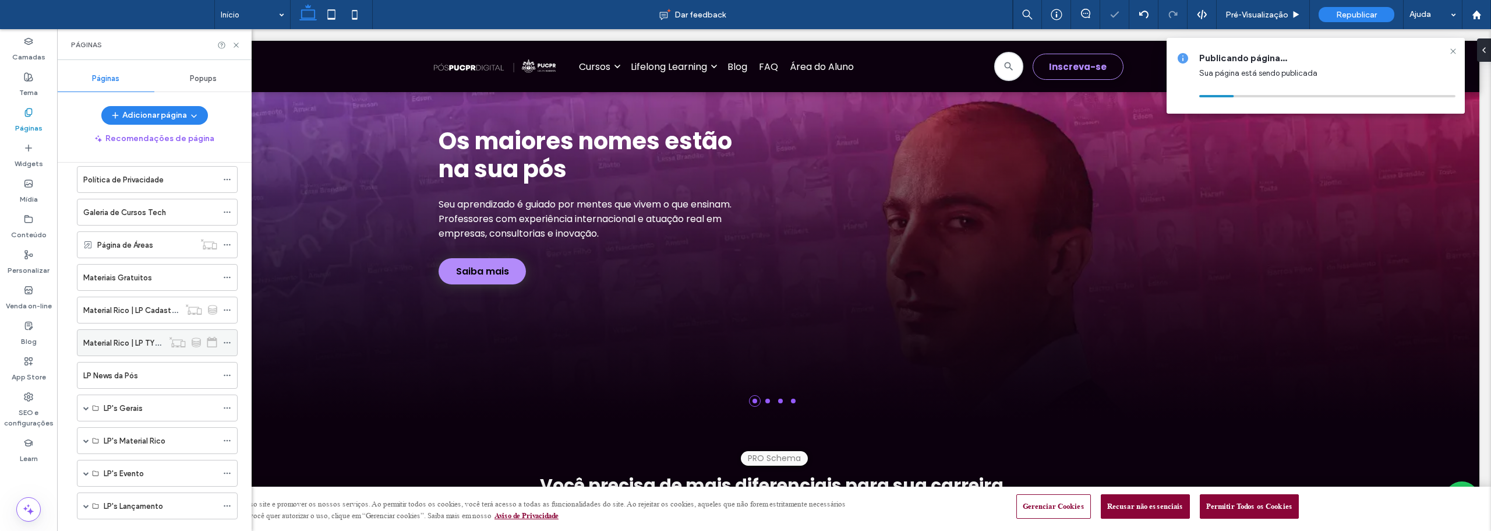
scroll to position [0, 0]
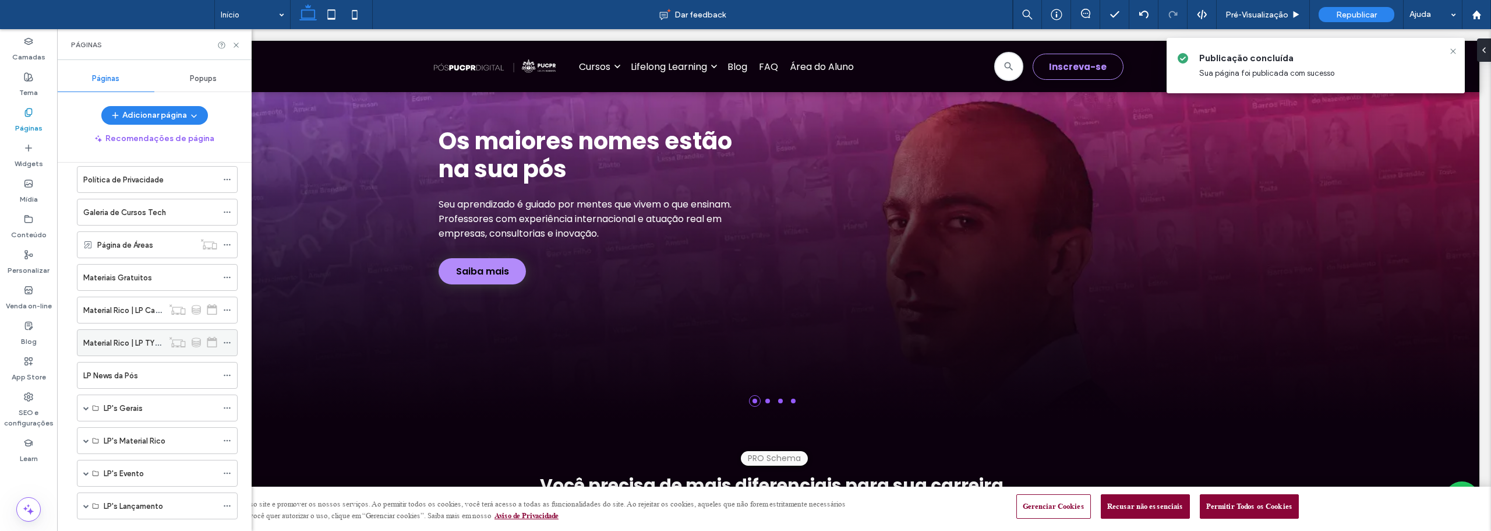
click at [231, 340] on div at bounding box center [230, 342] width 14 height 17
click at [227, 338] on icon at bounding box center [227, 342] width 8 height 8
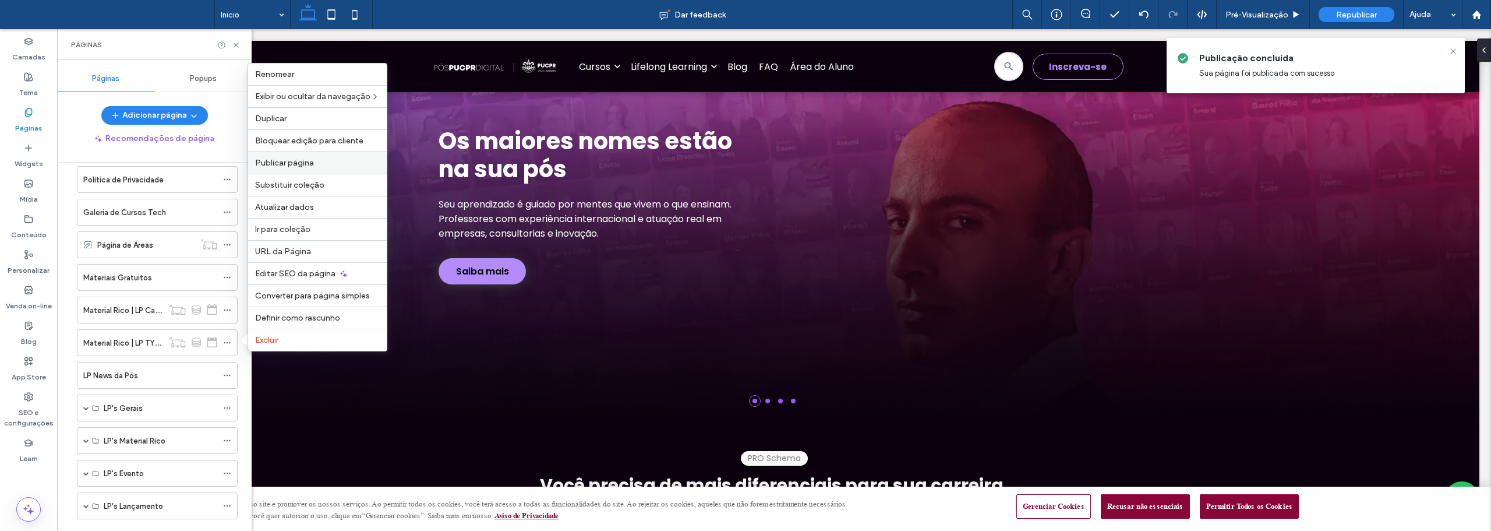
click at [274, 157] on div "Publicar página" at bounding box center [317, 162] width 139 height 22
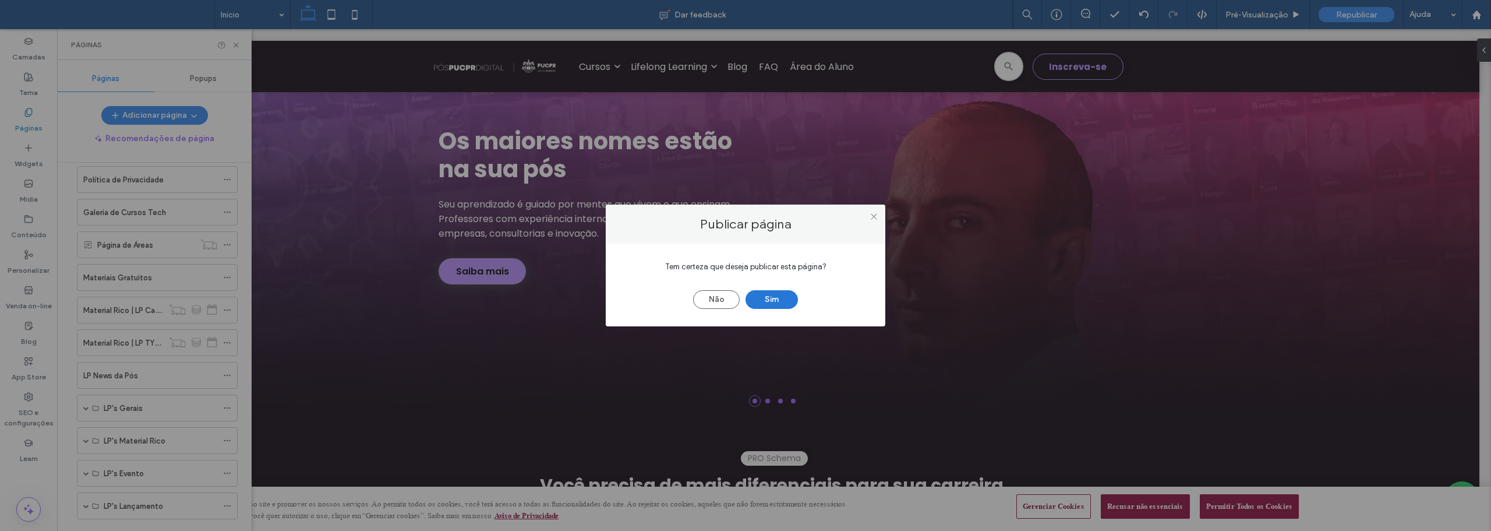
click at [757, 301] on button "Sim" at bounding box center [772, 299] width 52 height 19
